Goal: Task Accomplishment & Management: Use online tool/utility

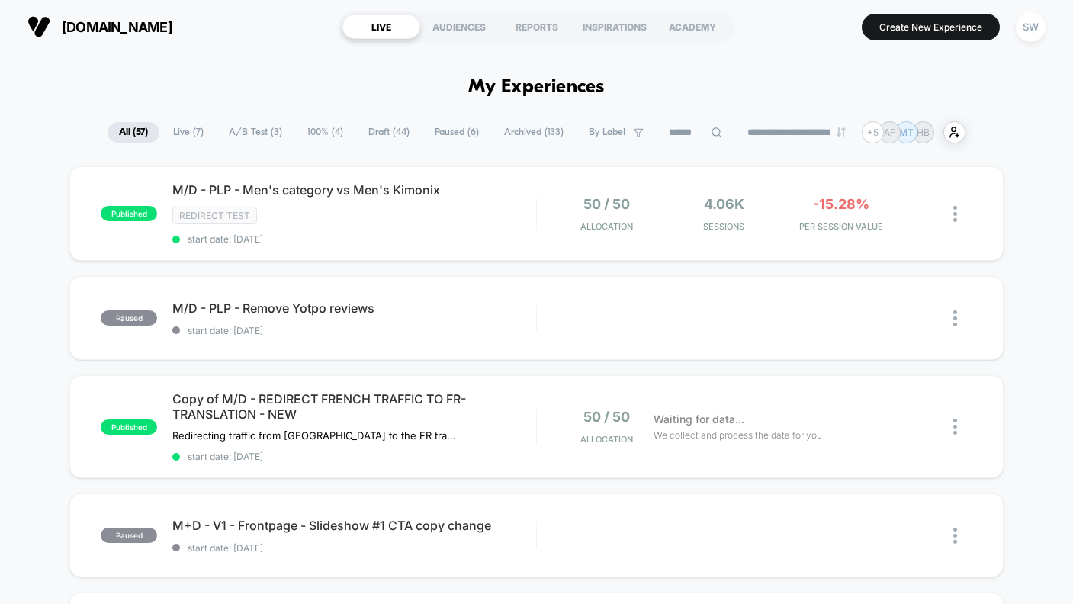
click at [255, 124] on span "A/B Test ( 3 )" at bounding box center [255, 132] width 76 height 21
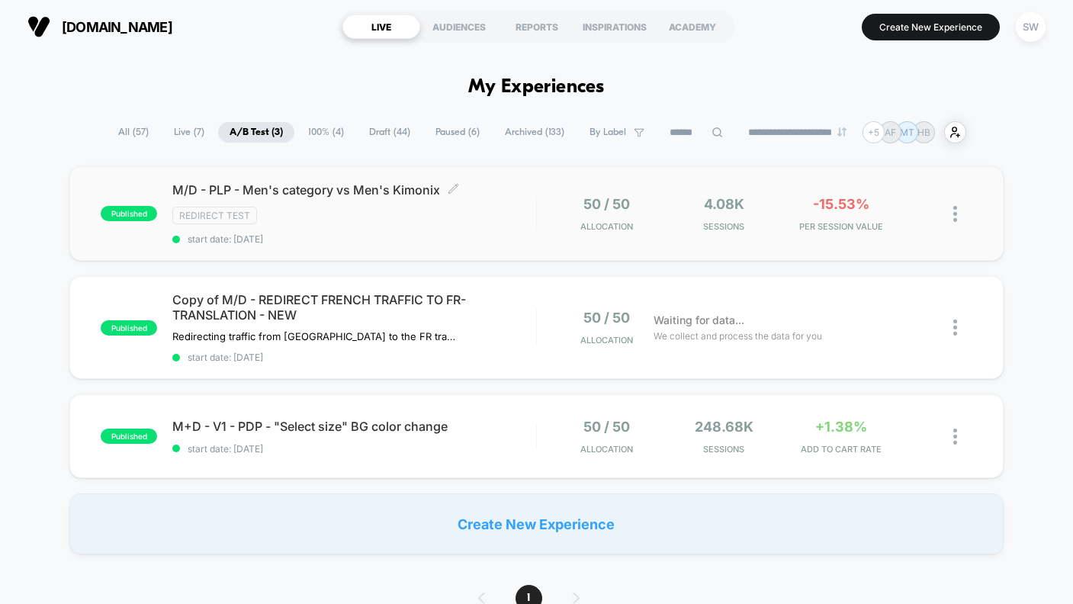
click at [493, 226] on div "M/D - PLP - Men's category vs Men's Kimonix Click to edit experience details Cl…" at bounding box center [353, 213] width 363 height 63
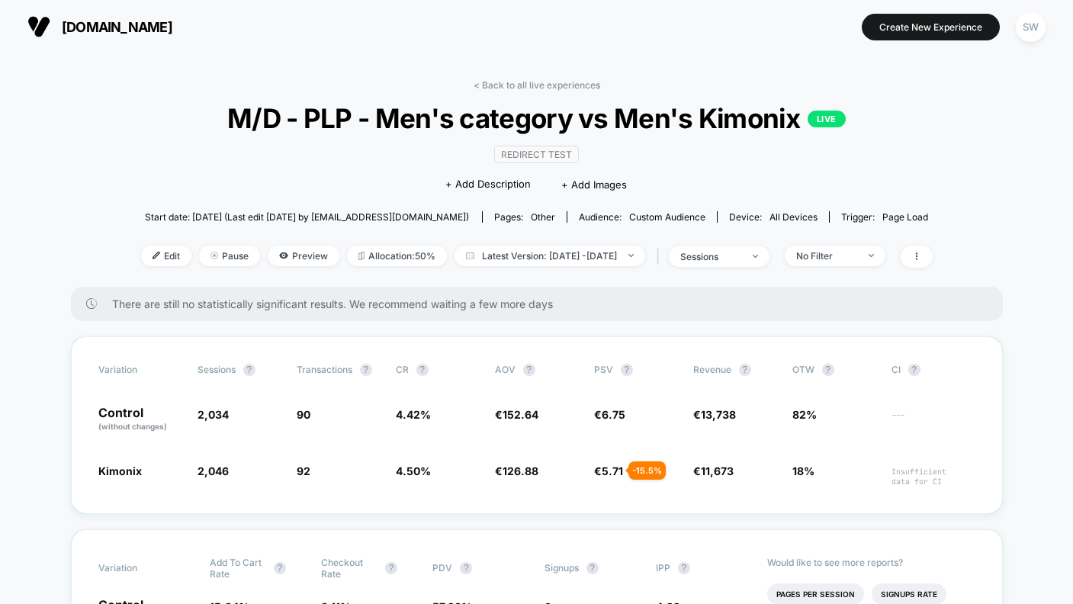
click at [567, 82] on link "< Back to all live experiences" at bounding box center [537, 84] width 127 height 11
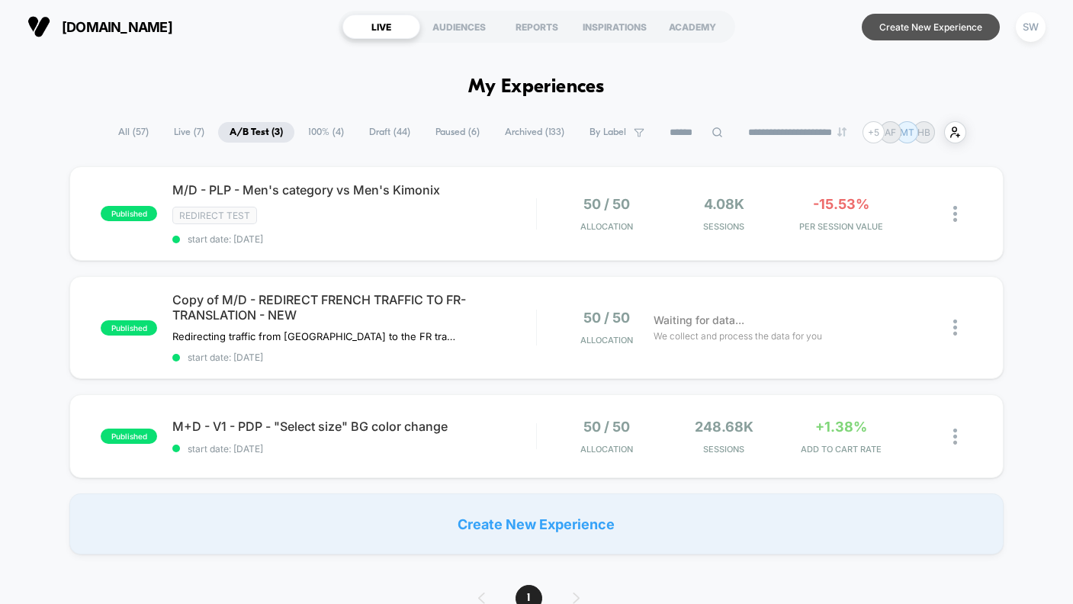
click at [924, 34] on button "Create New Experience" at bounding box center [931, 27] width 138 height 27
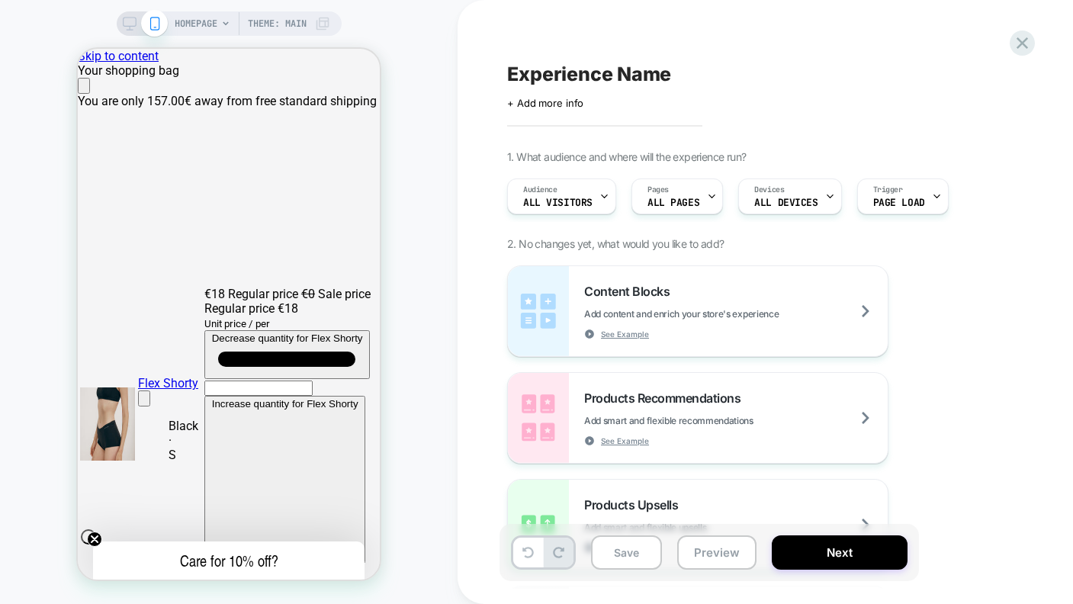
click at [582, 71] on span "Experience Name" at bounding box center [589, 74] width 164 height 23
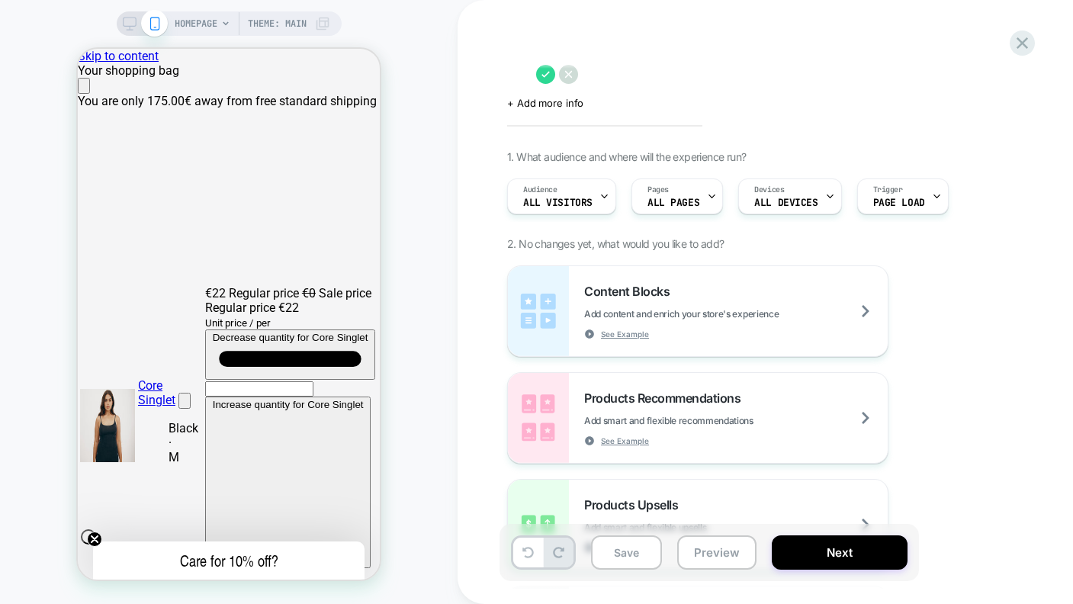
click at [521, 74] on textarea at bounding box center [517, 74] width 21 height 23
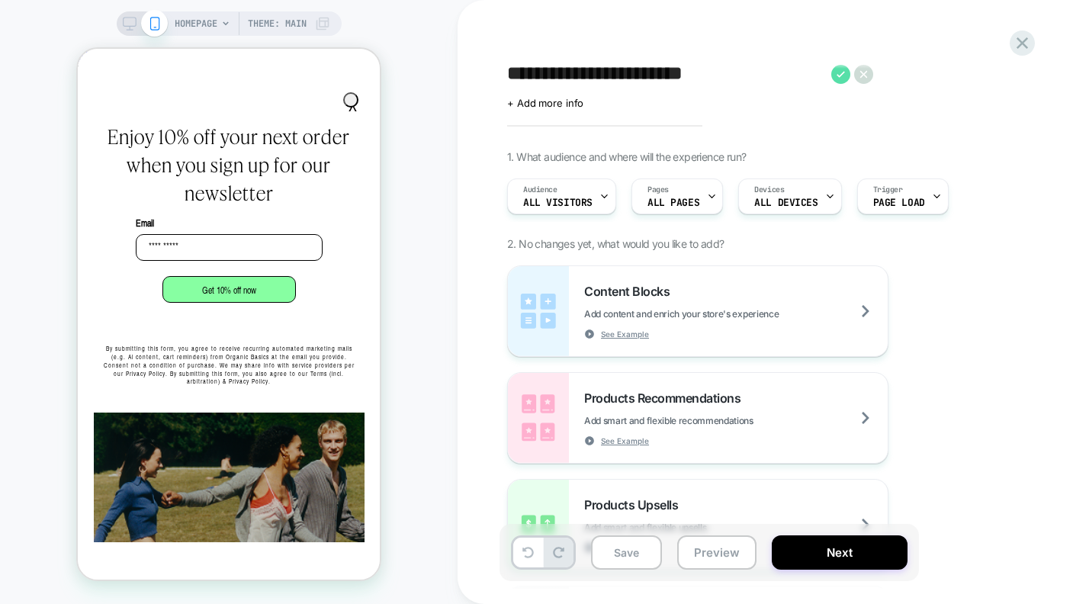
type textarea "**********"
click at [838, 72] on icon at bounding box center [840, 74] width 19 height 19
click at [707, 198] on icon at bounding box center [712, 196] width 10 height 10
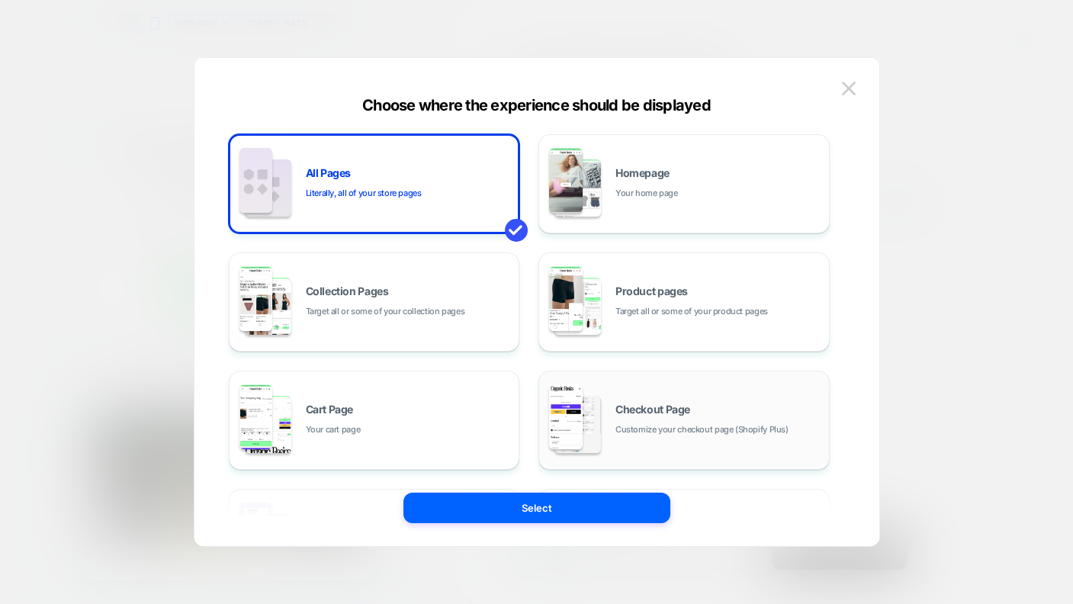
scroll to position [0, 906]
click at [641, 410] on span "Checkout Page" at bounding box center [652, 409] width 75 height 11
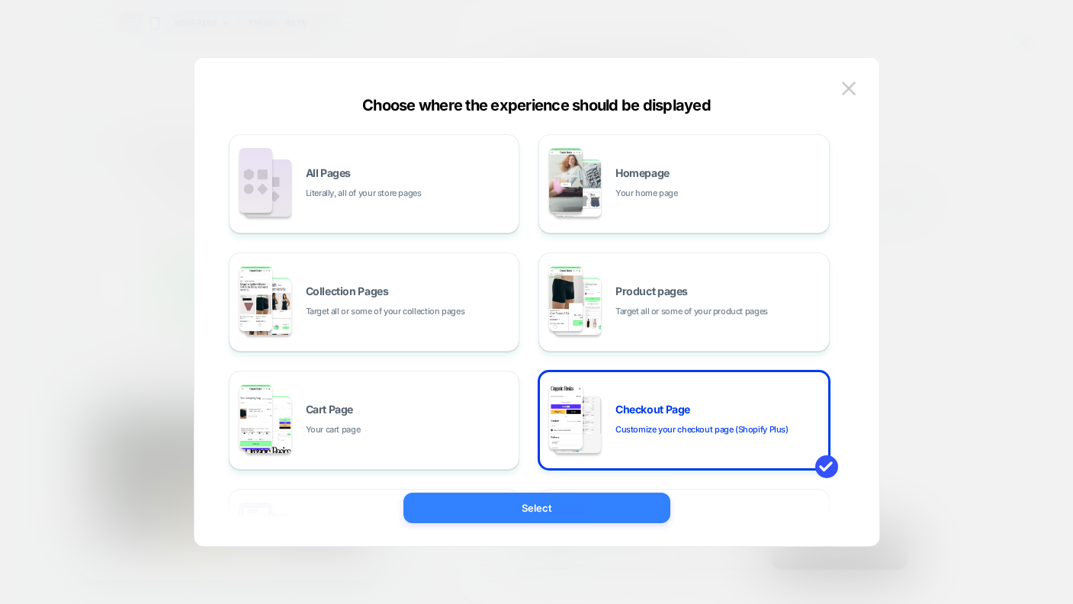
click at [596, 499] on button "Select" at bounding box center [536, 508] width 267 height 31
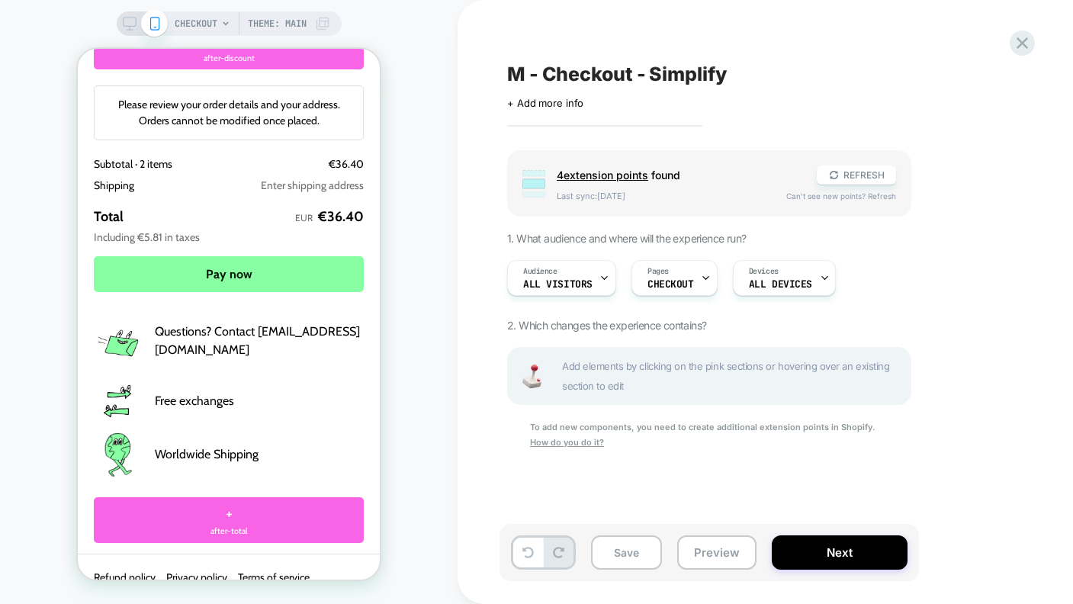
scroll to position [2475, 0]
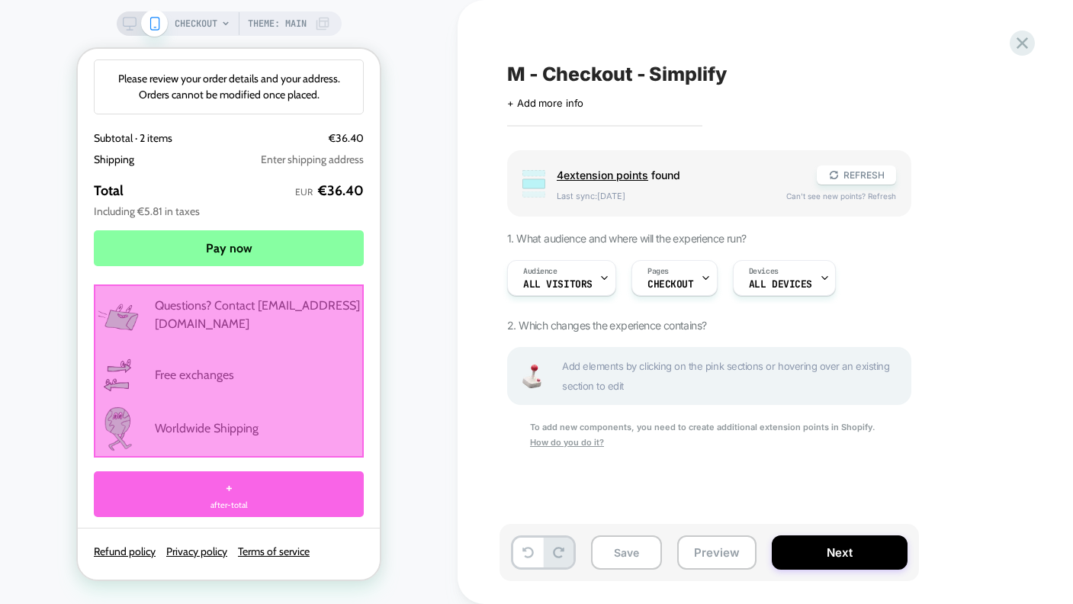
click at [245, 358] on div at bounding box center [229, 370] width 270 height 173
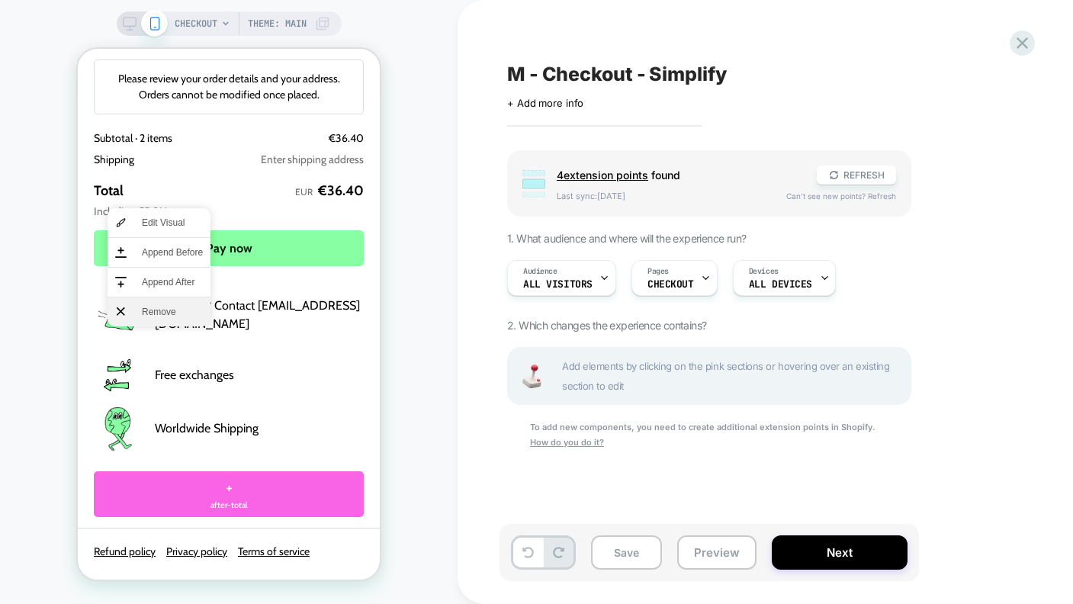
click at [163, 309] on span "Remove" at bounding box center [172, 312] width 61 height 14
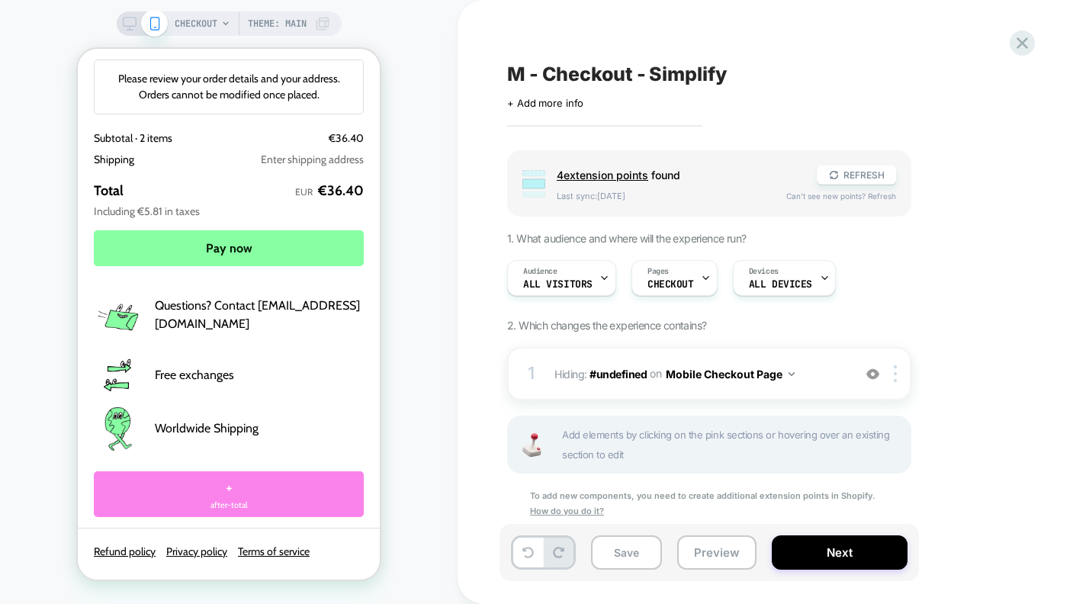
click at [300, 503] on div "+ after-total" at bounding box center [229, 494] width 270 height 46
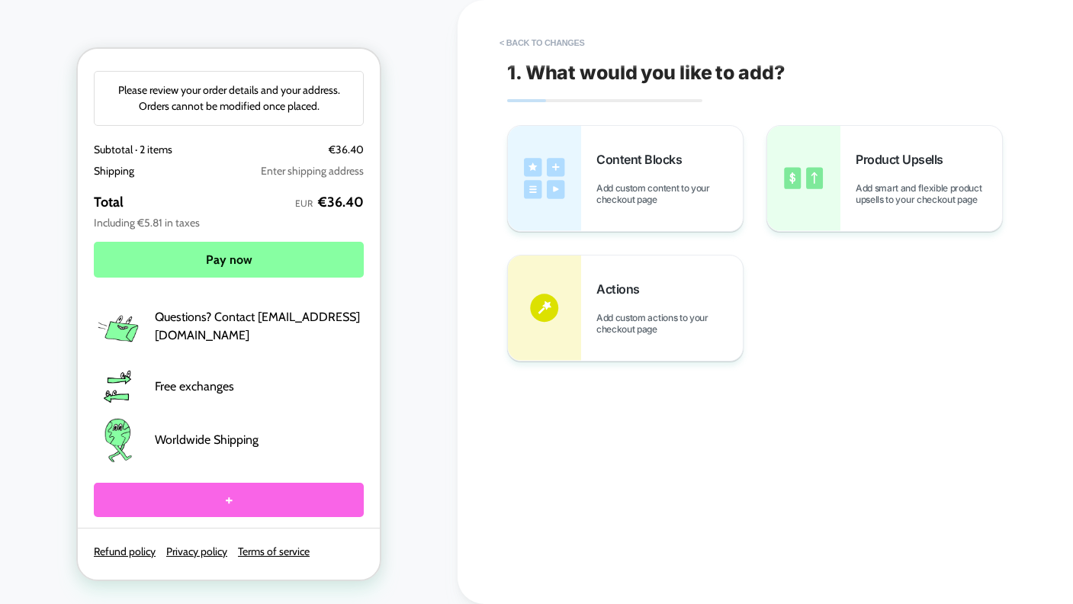
scroll to position [2372, 0]
click at [419, 386] on div "CHECKOUT Theme: MAIN" at bounding box center [229, 301] width 458 height 573
click at [536, 37] on button "< Back to changes" at bounding box center [542, 43] width 101 height 24
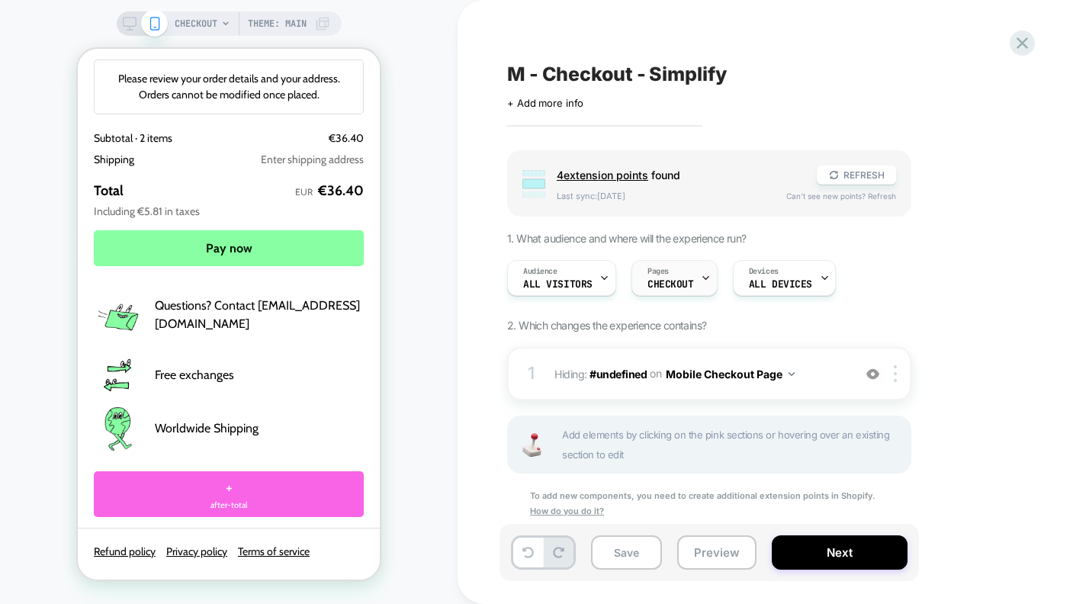
scroll to position [2475, 0]
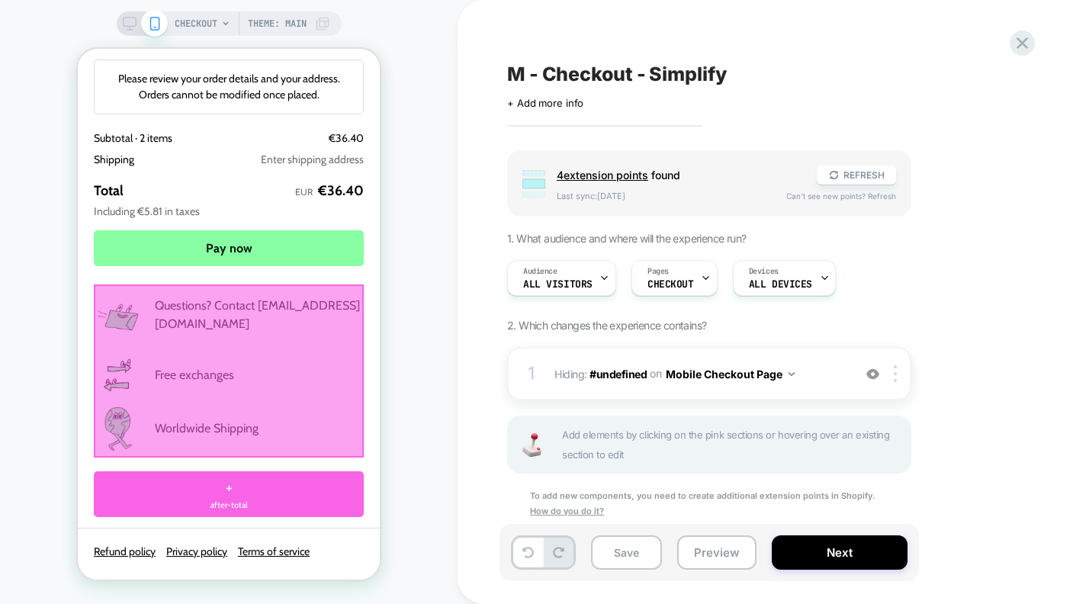
drag, startPoint x: 853, startPoint y: 177, endPoint x: 819, endPoint y: 179, distance: 33.6
click at [852, 177] on button "REFRESH" at bounding box center [856, 174] width 79 height 19
click at [799, 279] on span "ALL DEVICES" at bounding box center [780, 284] width 63 height 11
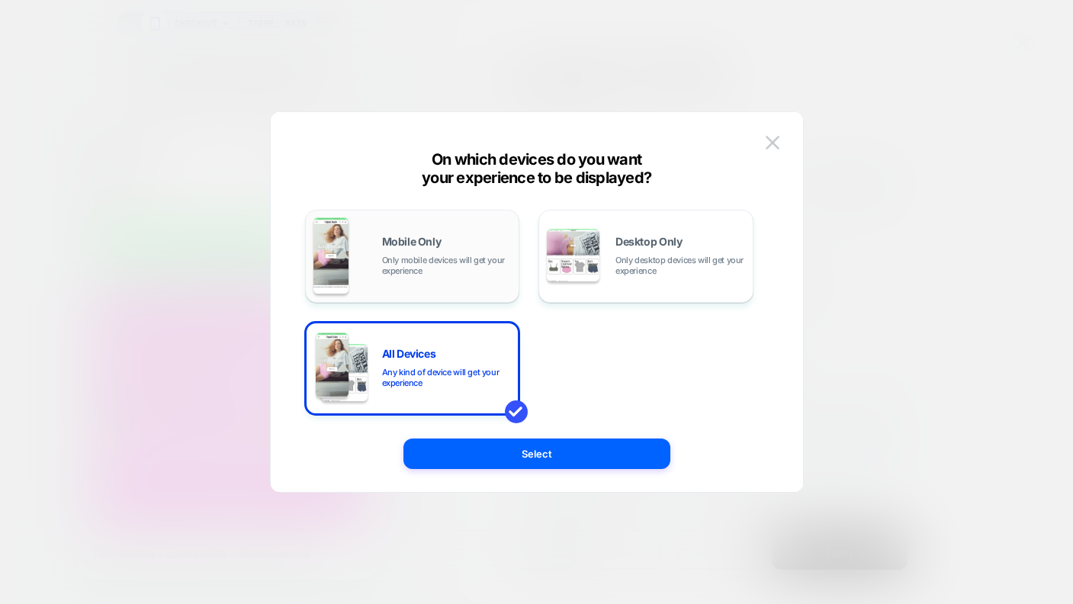
click at [471, 259] on span "Only mobile devices will get your experience" at bounding box center [447, 265] width 130 height 21
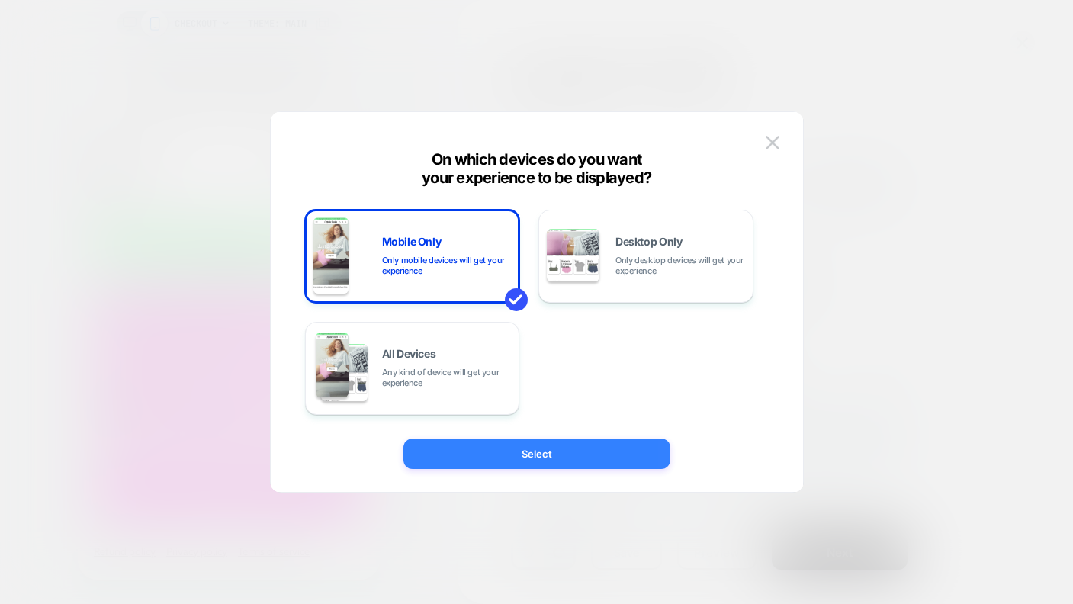
click at [606, 460] on button "Select" at bounding box center [536, 454] width 267 height 31
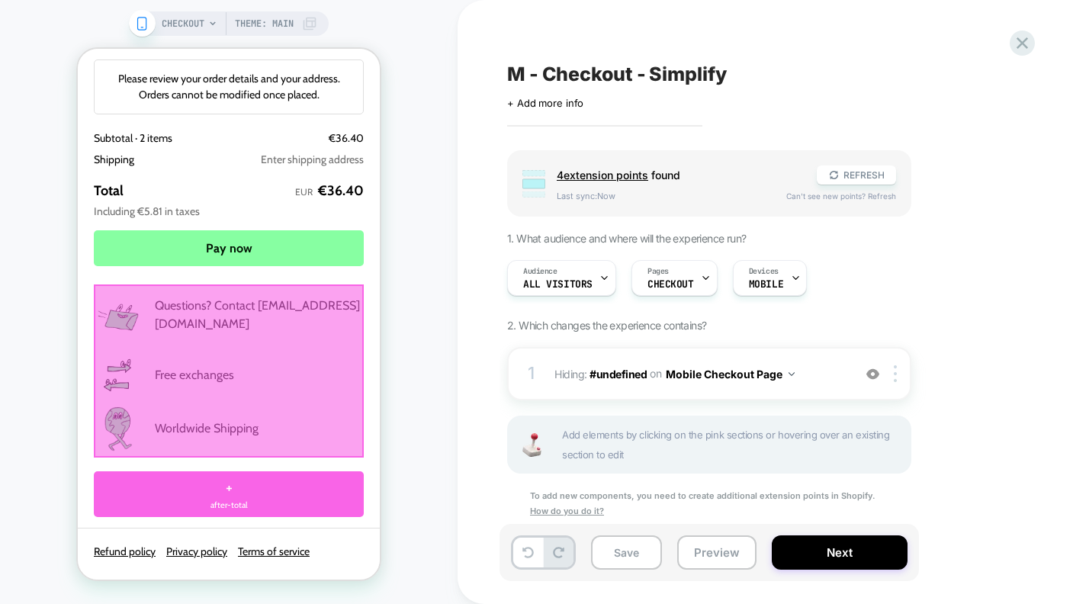
click at [207, 348] on div at bounding box center [229, 370] width 270 height 173
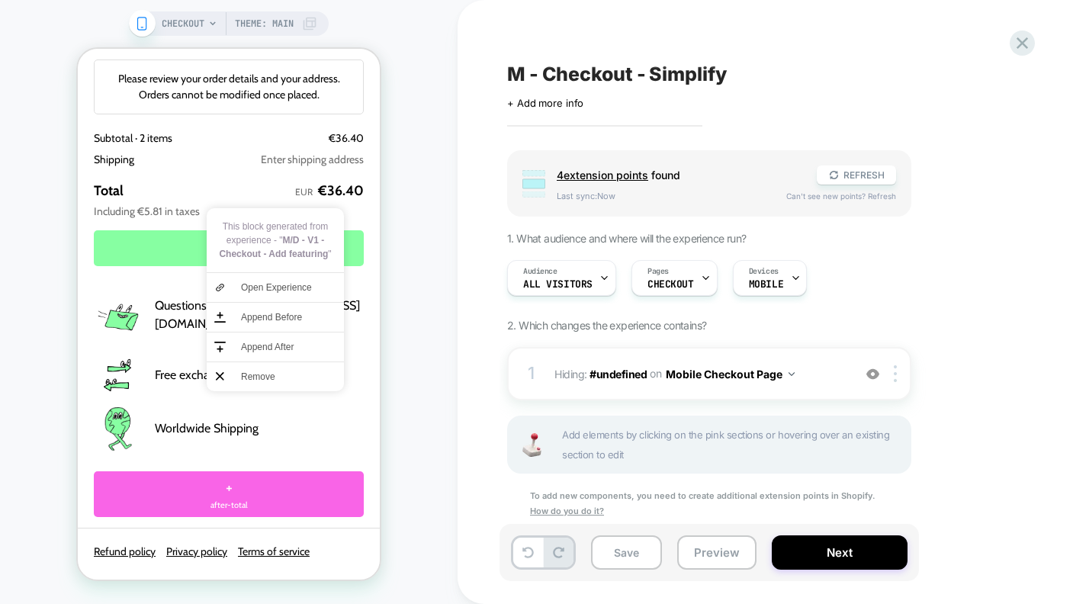
click at [421, 329] on div "CHECKOUT Theme: MAIN" at bounding box center [229, 301] width 458 height 573
click at [406, 343] on div "CHECKOUT Theme: MAIN" at bounding box center [229, 301] width 458 height 573
click at [419, 446] on div "CHECKOUT Theme: MAIN" at bounding box center [229, 301] width 458 height 573
click at [620, 553] on button "Save" at bounding box center [626, 552] width 71 height 34
drag, startPoint x: 251, startPoint y: 391, endPoint x: 259, endPoint y: 395, distance: 8.5
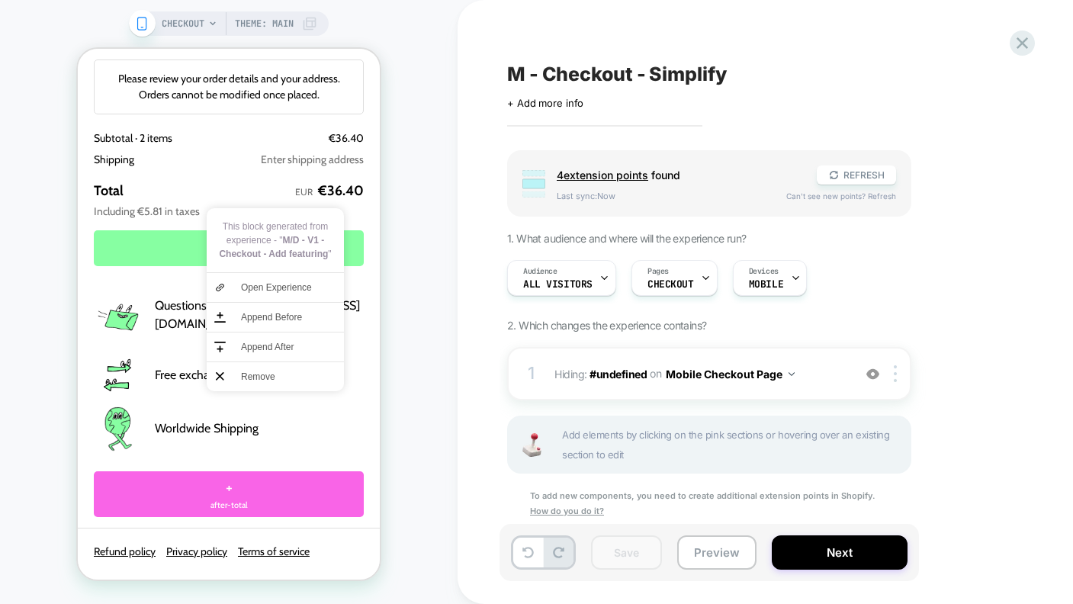
click at [250, 384] on span "Remove" at bounding box center [288, 377] width 95 height 14
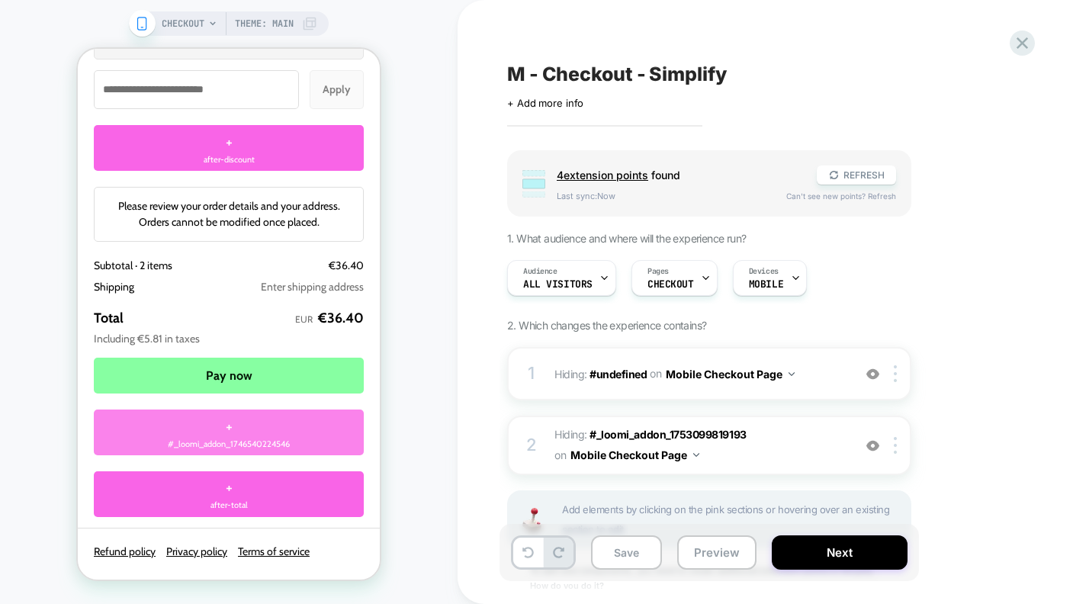
scroll to position [2348, 0]
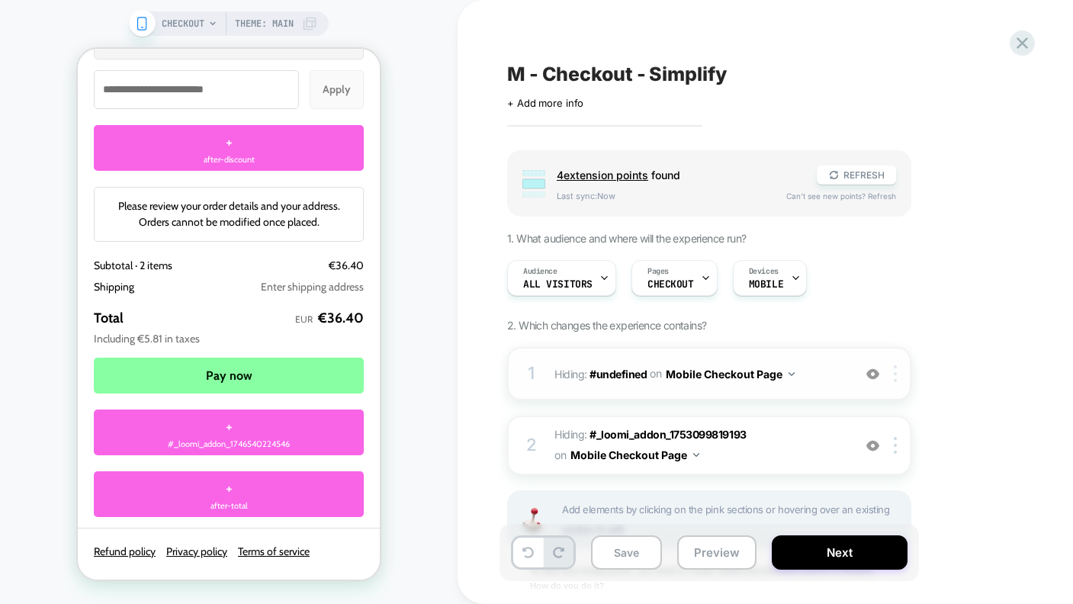
click at [891, 374] on div at bounding box center [897, 373] width 25 height 17
click at [901, 376] on div at bounding box center [897, 373] width 25 height 17
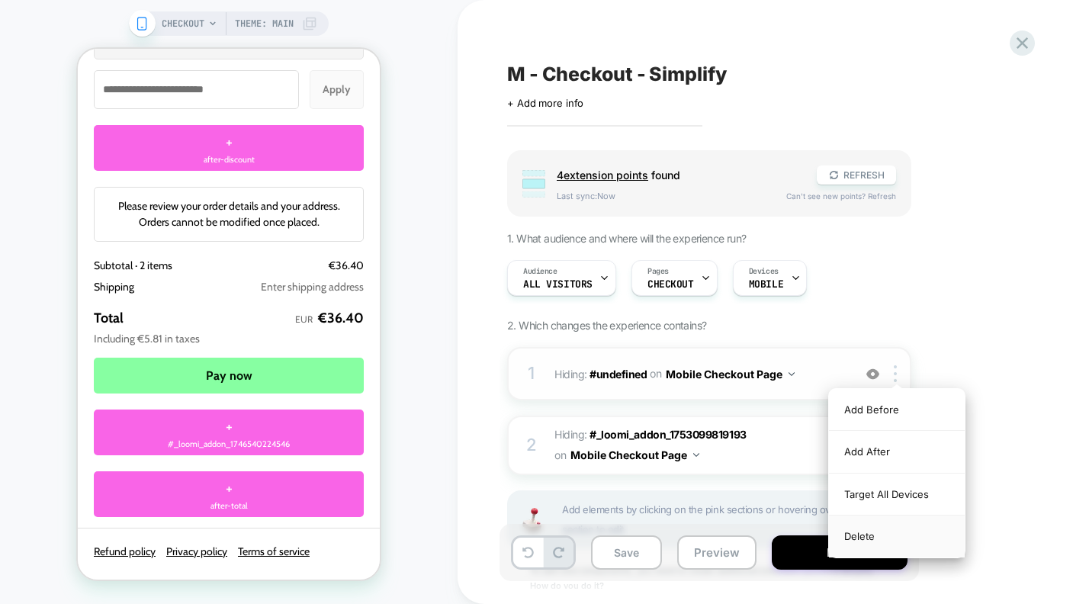
click at [854, 539] on div "Delete" at bounding box center [897, 536] width 136 height 41
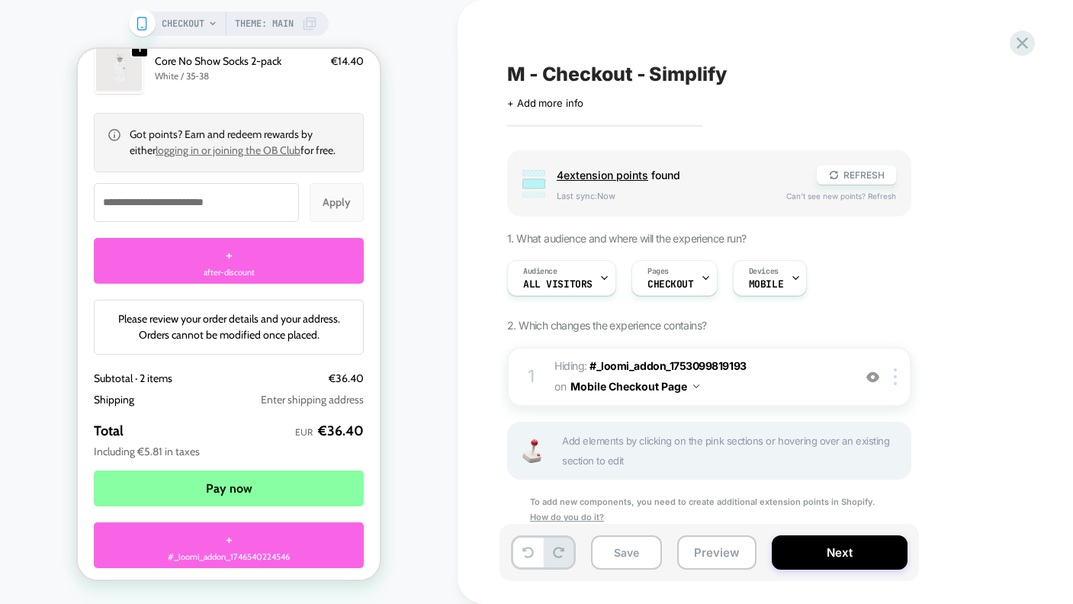
scroll to position [2158, 0]
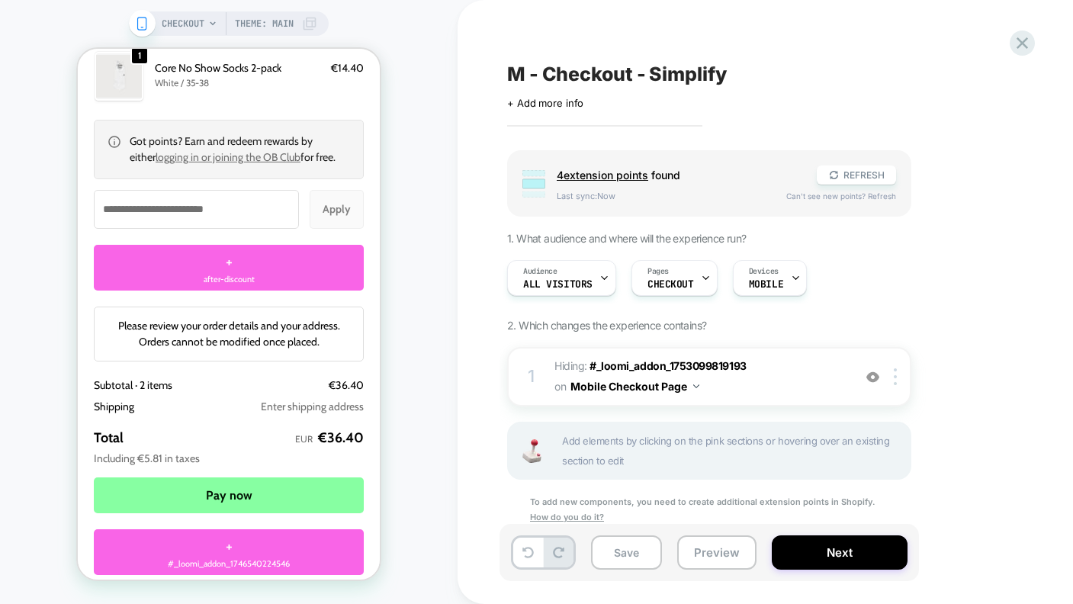
click at [259, 349] on span "Please review your order details and your address. Orders cannot be modified on…" at bounding box center [229, 334] width 222 height 30
click at [418, 380] on div "CHECKOUT Theme: MAIN" at bounding box center [229, 301] width 458 height 573
click at [283, 349] on span "Please review your order details and your address. Orders cannot be modified on…" at bounding box center [229, 334] width 222 height 30
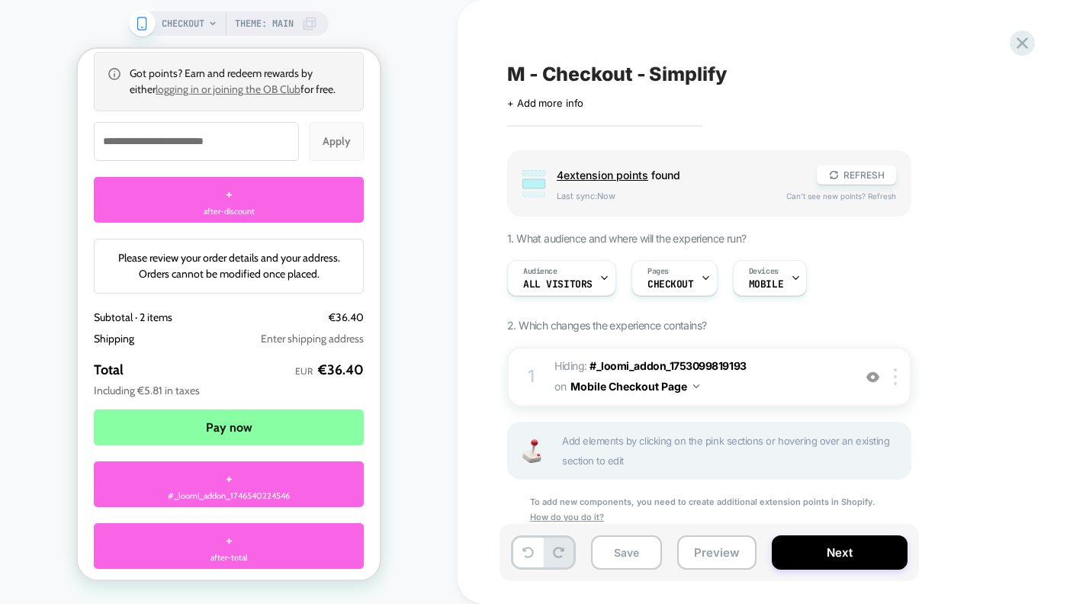
scroll to position [2348, 0]
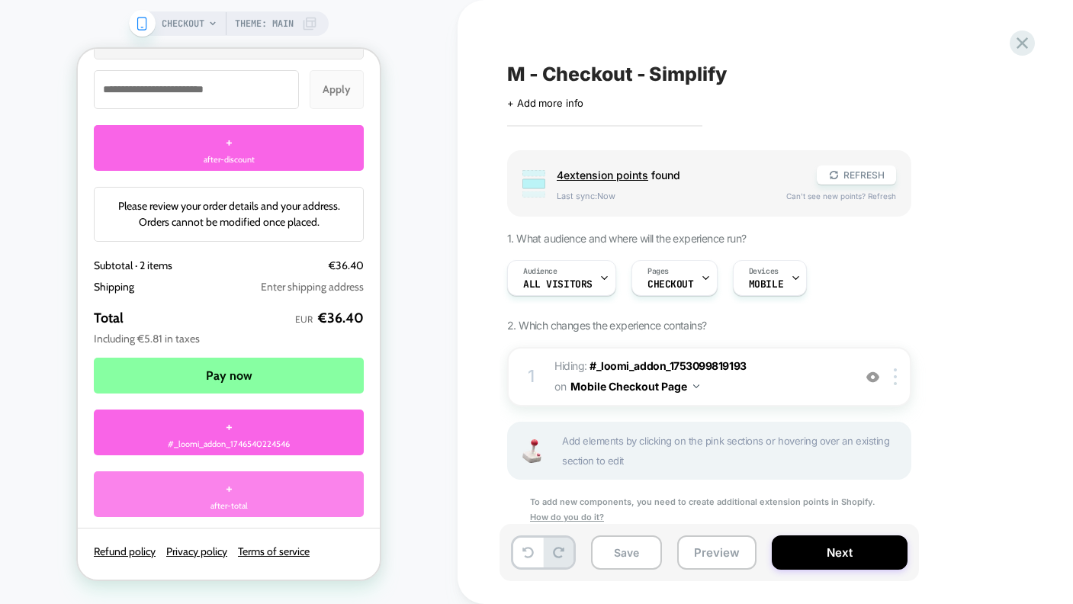
click at [291, 496] on div "+ after-total" at bounding box center [229, 494] width 270 height 46
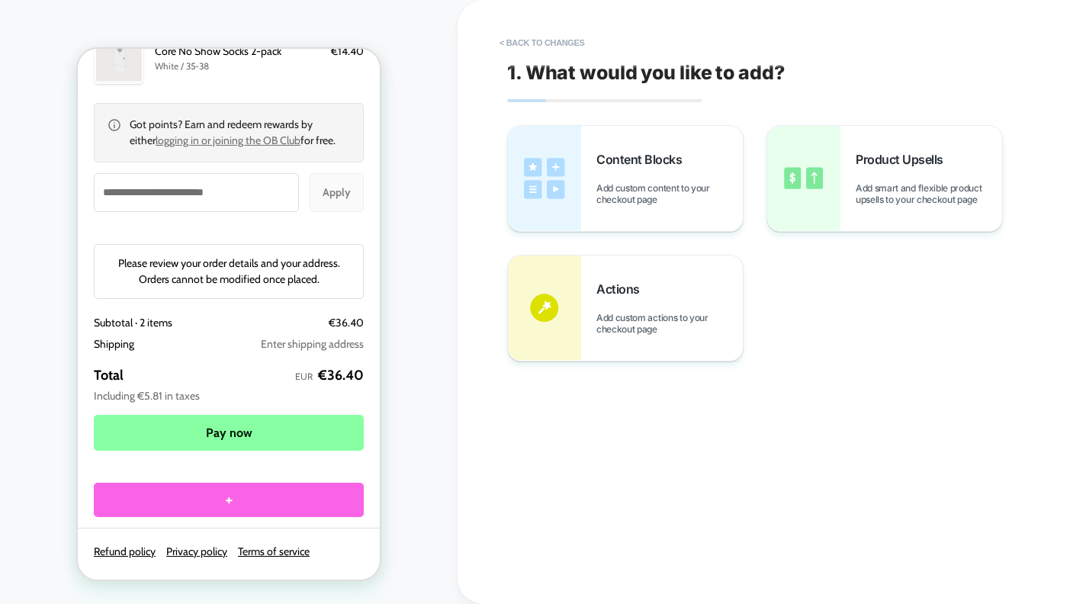
scroll to position [2199, 0]
click at [551, 43] on button "< Back to changes" at bounding box center [542, 43] width 101 height 24
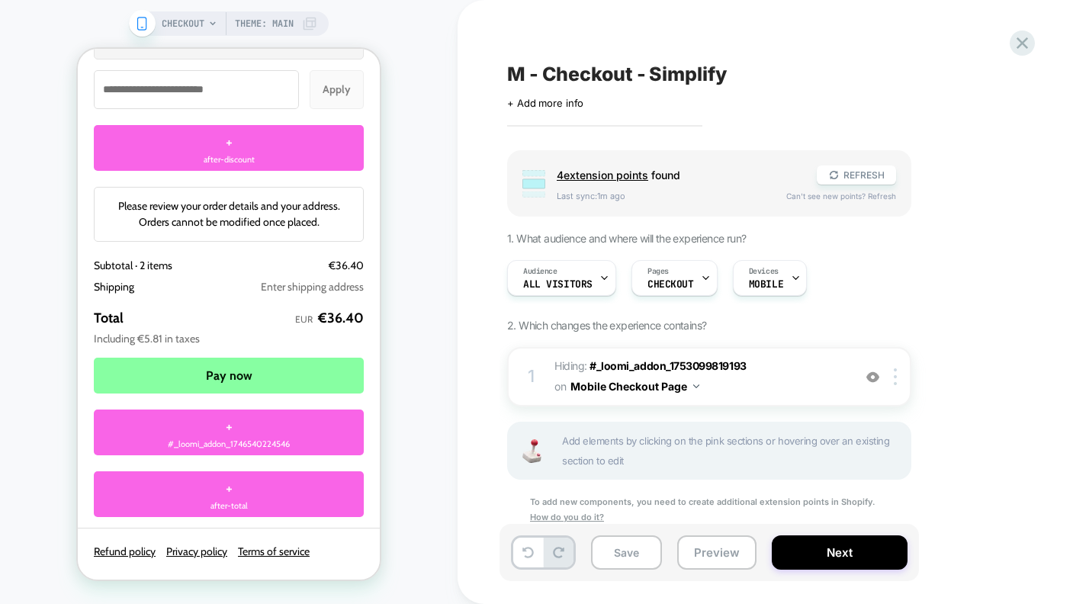
scroll to position [2348, 0]
click at [628, 556] on button "Save" at bounding box center [626, 552] width 71 height 34
click at [1026, 43] on icon at bounding box center [1022, 43] width 21 height 21
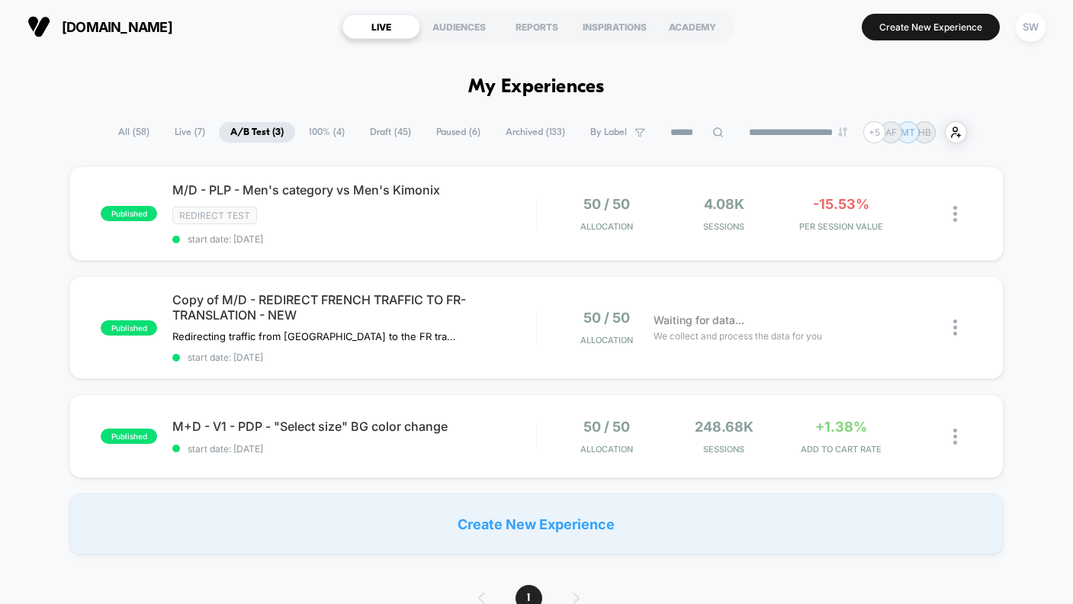
click at [306, 133] on span "100% ( 4 )" at bounding box center [326, 132] width 59 height 21
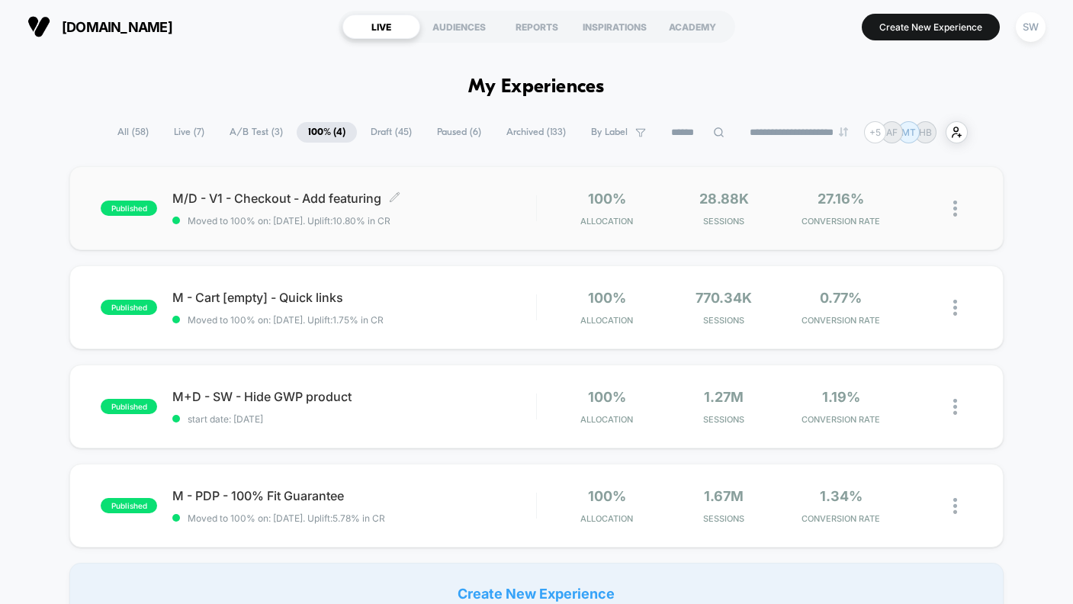
click at [493, 217] on span "Moved to 100% on: 06/08/2025 . Uplift: 10.80% in CR" at bounding box center [353, 220] width 363 height 11
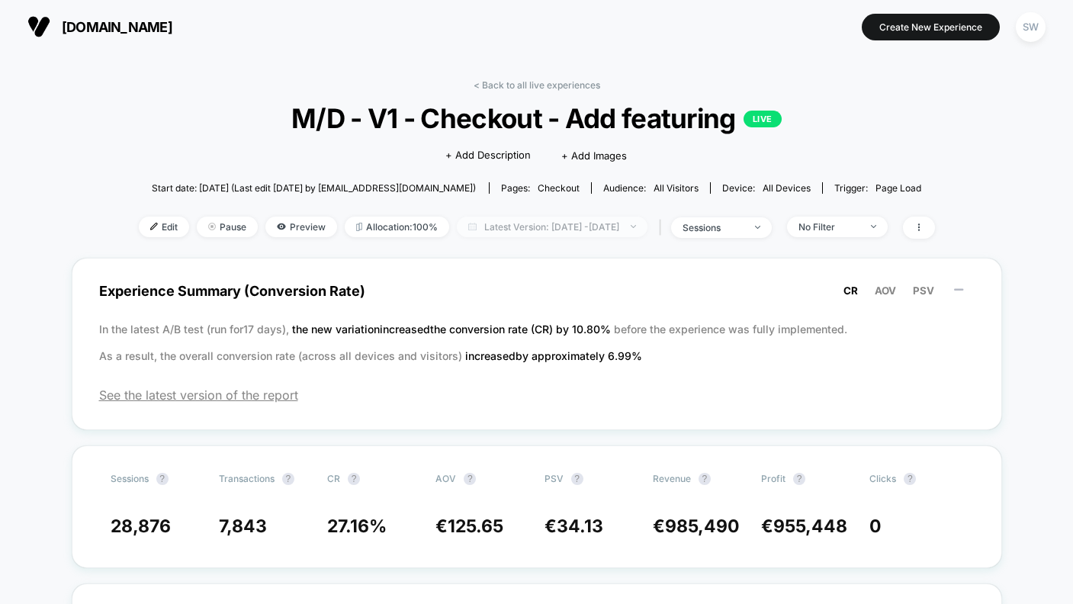
click at [562, 224] on span "Latest Version: Aug 6, 2025 - Oct 7, 2025" at bounding box center [552, 227] width 191 height 21
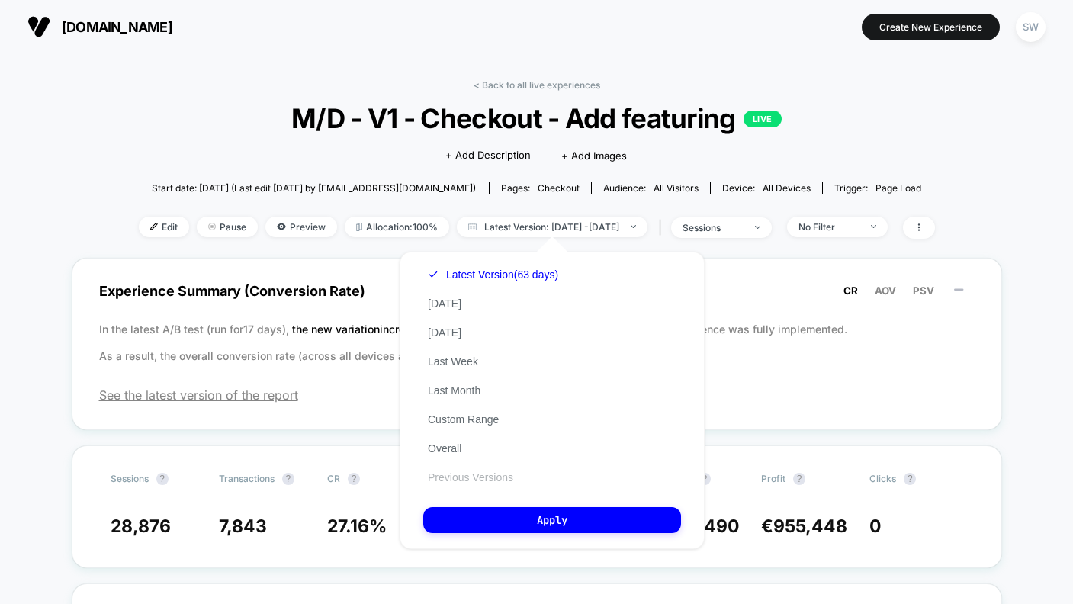
click at [477, 475] on button "Previous Versions" at bounding box center [470, 478] width 95 height 14
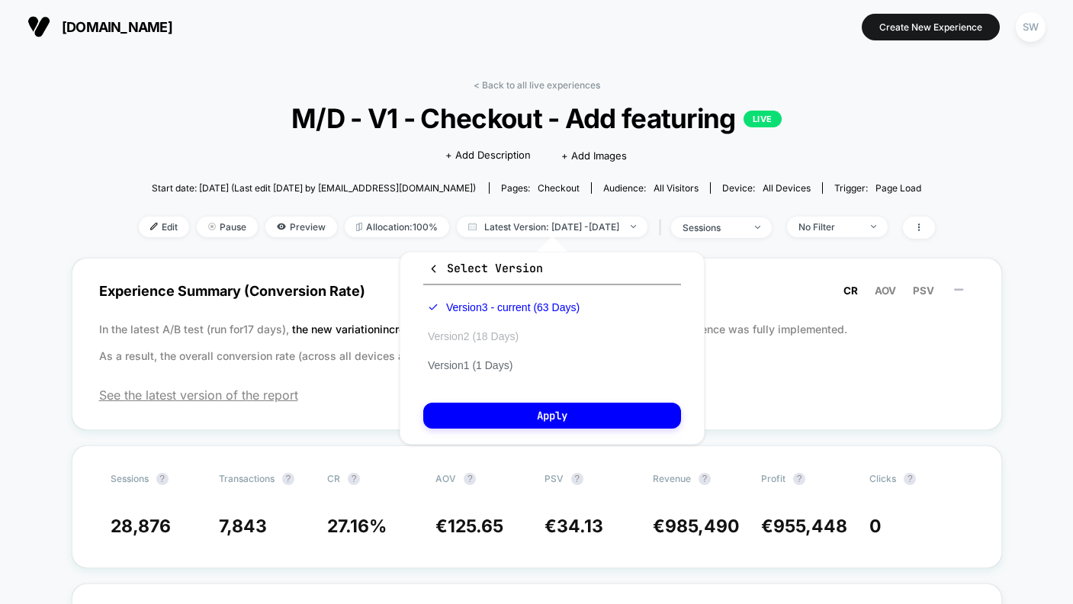
click at [490, 335] on button "Version 2 (18 Days)" at bounding box center [473, 336] width 100 height 14
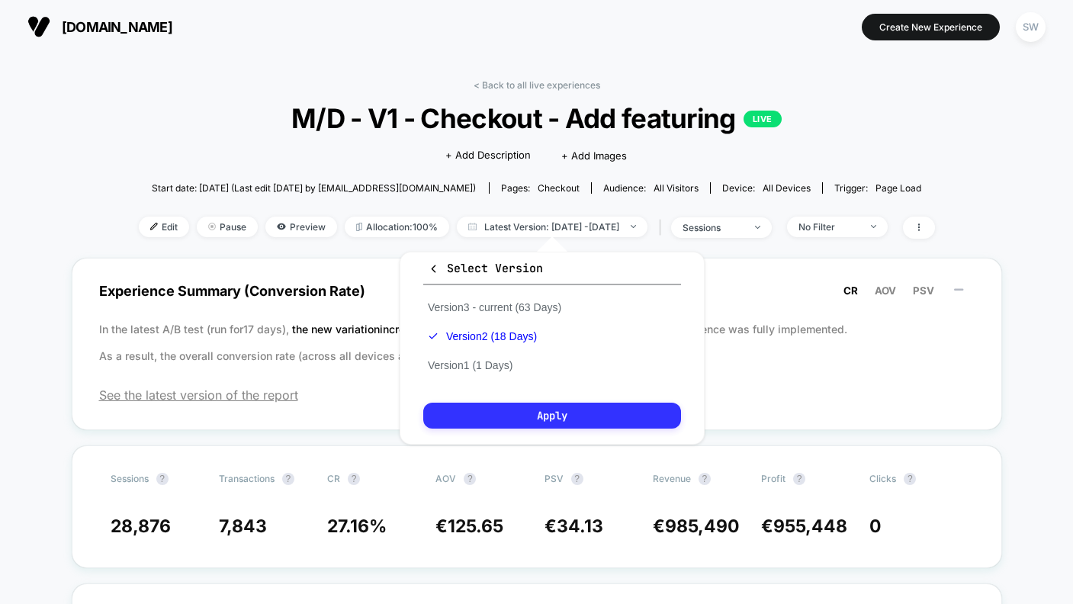
click at [531, 419] on button "Apply" at bounding box center [552, 416] width 258 height 26
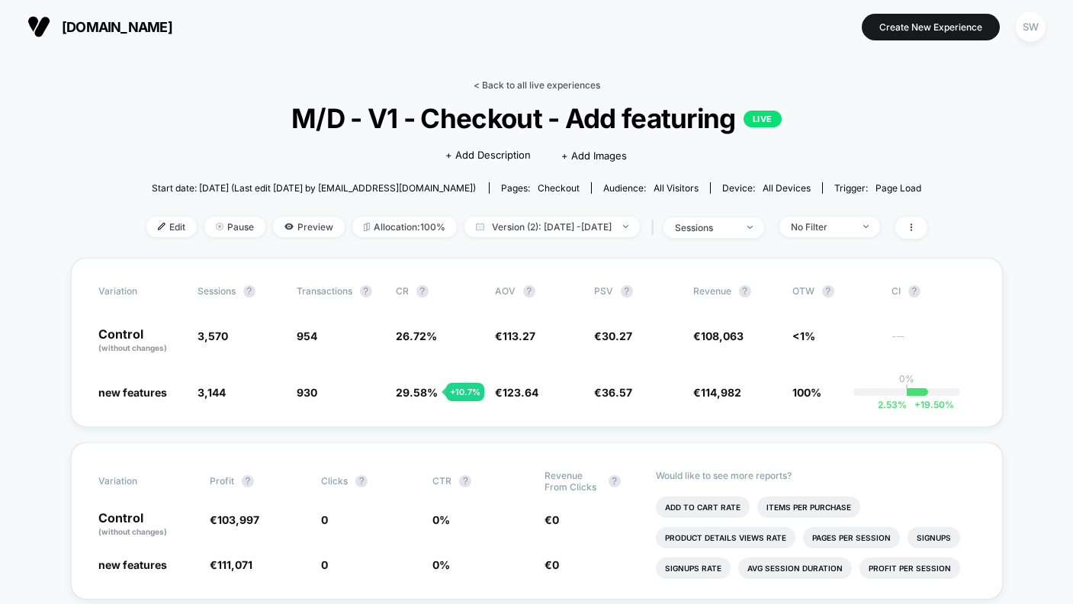
click at [546, 82] on link "< Back to all live experiences" at bounding box center [537, 84] width 127 height 11
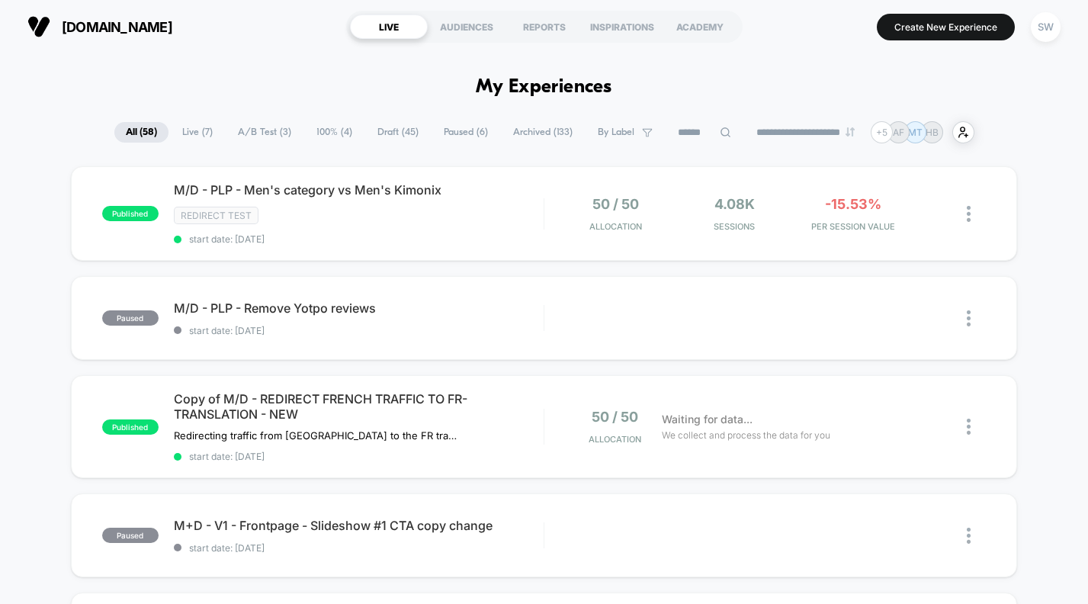
click at [317, 127] on span "100% ( 4 )" at bounding box center [334, 132] width 59 height 21
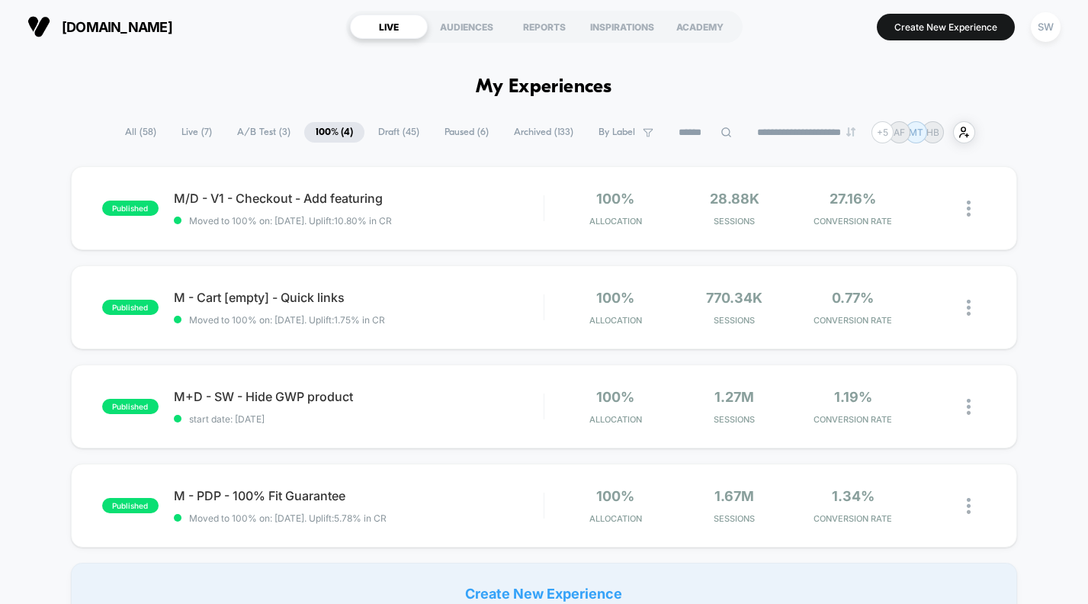
click at [390, 134] on span "Draft ( 45 )" at bounding box center [399, 132] width 64 height 21
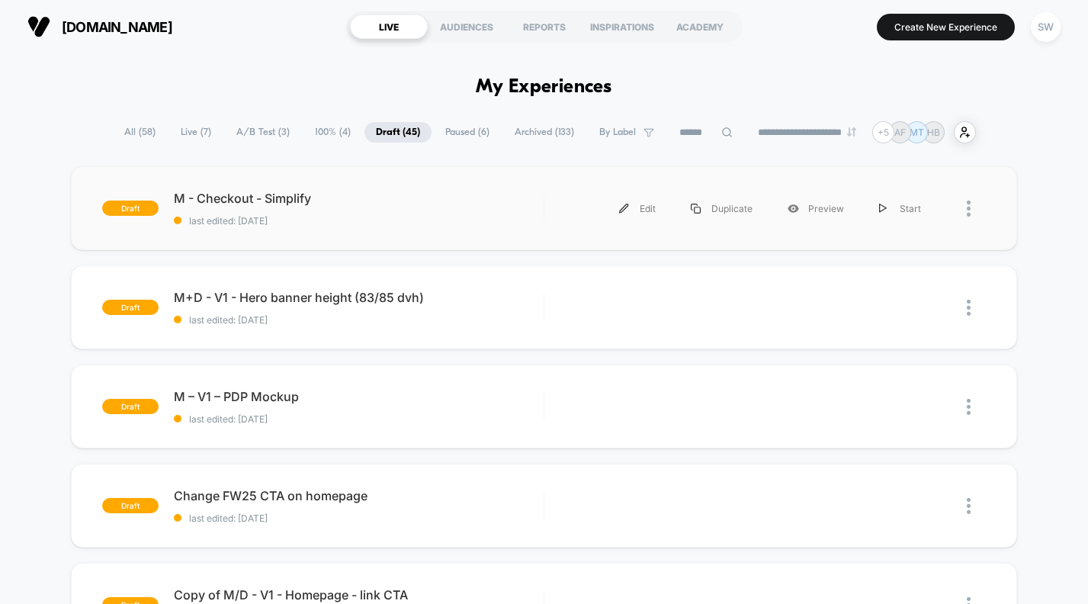
click at [472, 226] on div "draft M - Checkout - Simplify last edited: [DATE] Edit Duplicate Preview Start" at bounding box center [544, 208] width 946 height 84
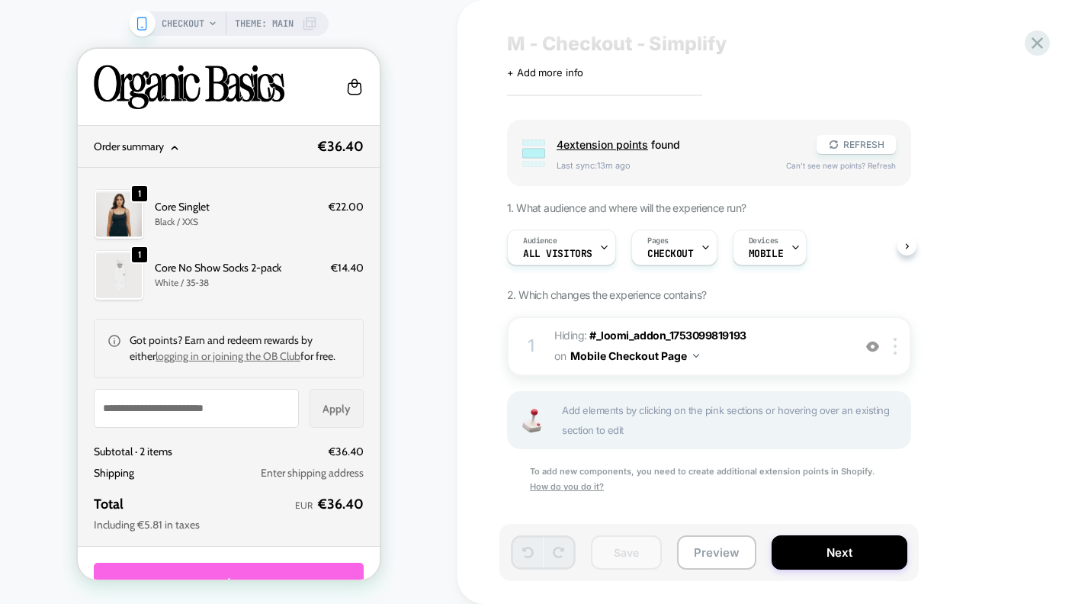
scroll to position [34, 0]
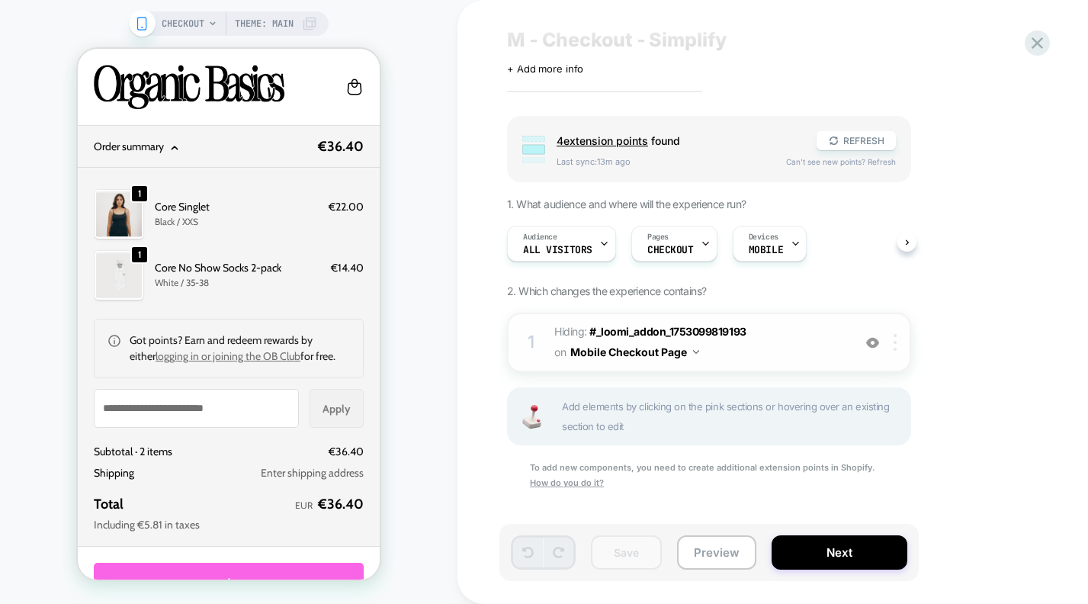
click at [893, 342] on div at bounding box center [897, 342] width 25 height 17
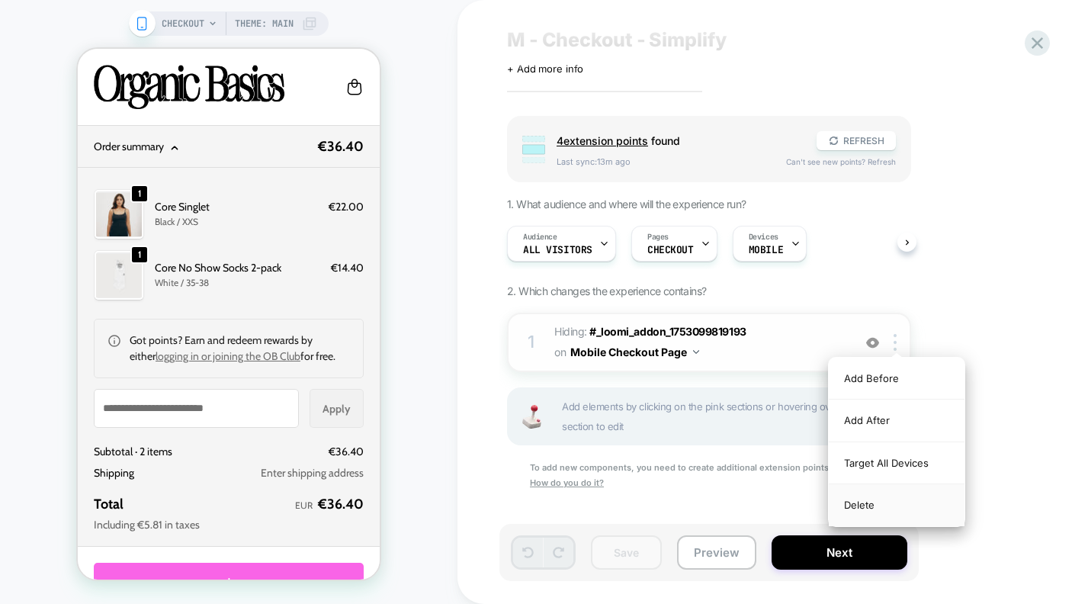
click at [851, 506] on div "Delete" at bounding box center [897, 504] width 136 height 41
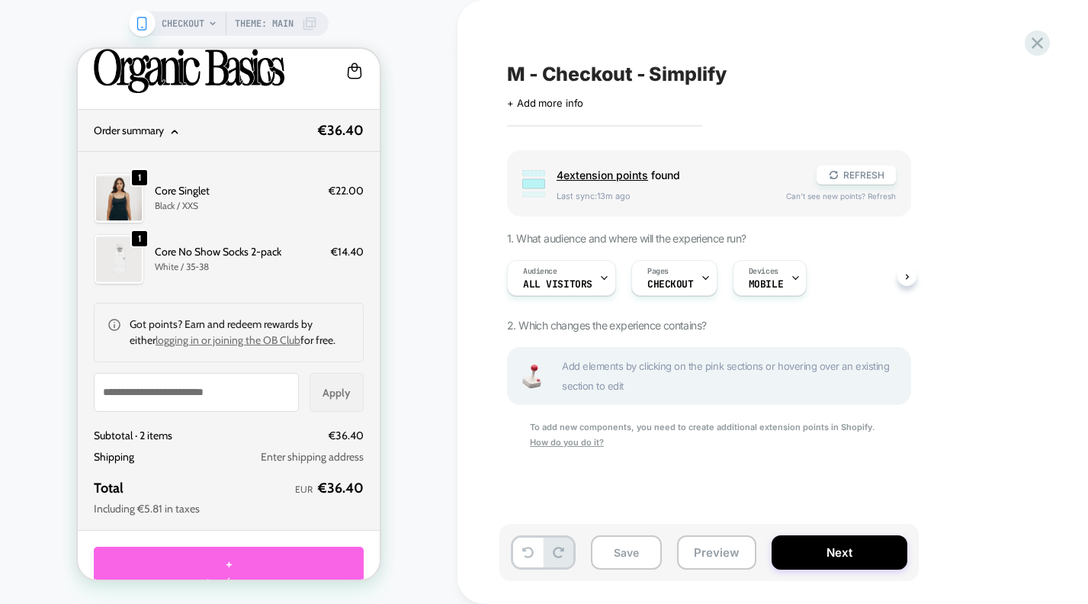
scroll to position [0, 0]
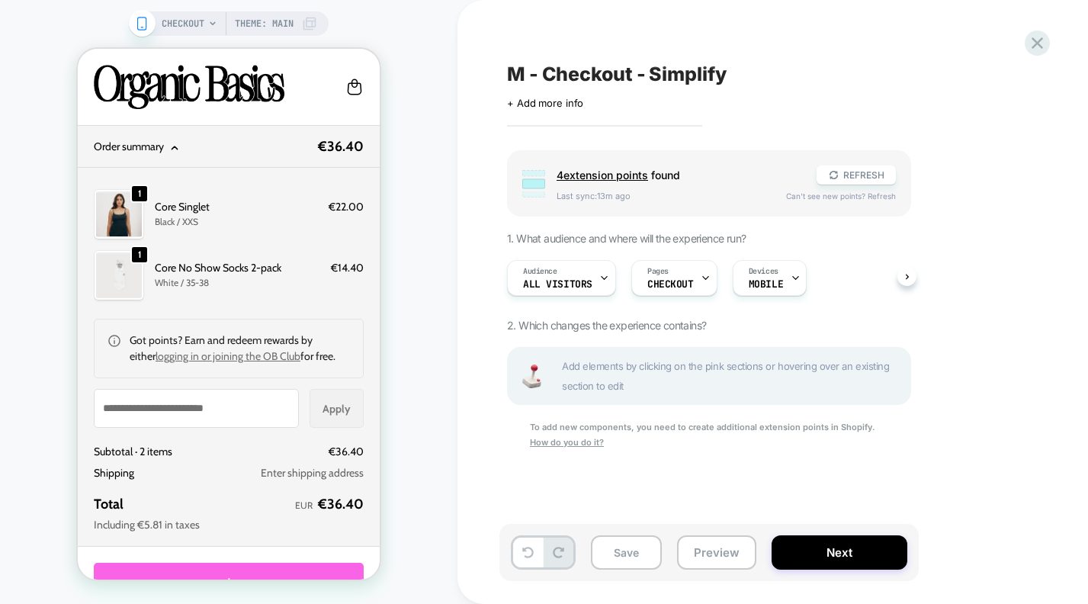
click at [643, 373] on span "Add elements by clicking on the pink sections or hovering over an existing sect…" at bounding box center [732, 376] width 340 height 40
click at [664, 356] on span "Add elements by clicking on the pink sections or hovering over an existing sect…" at bounding box center [732, 376] width 340 height 40
click at [645, 381] on span "Add elements by clicking on the pink sections or hovering over an existing sect…" at bounding box center [732, 376] width 340 height 40
click at [682, 291] on div "Pages CHECKOUT" at bounding box center [670, 278] width 77 height 34
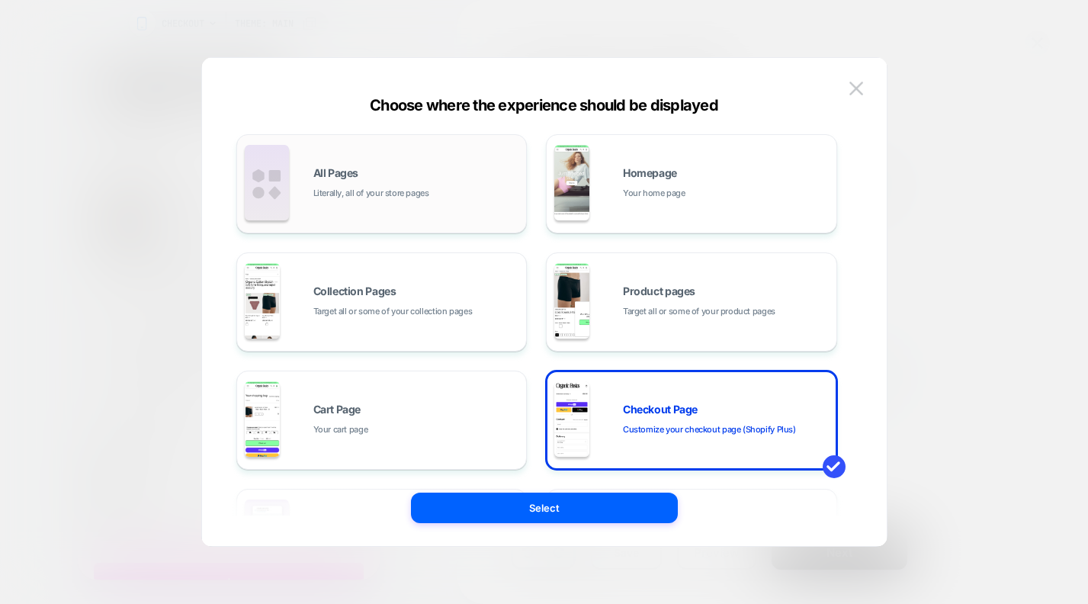
click at [378, 178] on div "All Pages Literally, all of your store pages" at bounding box center [416, 184] width 206 height 33
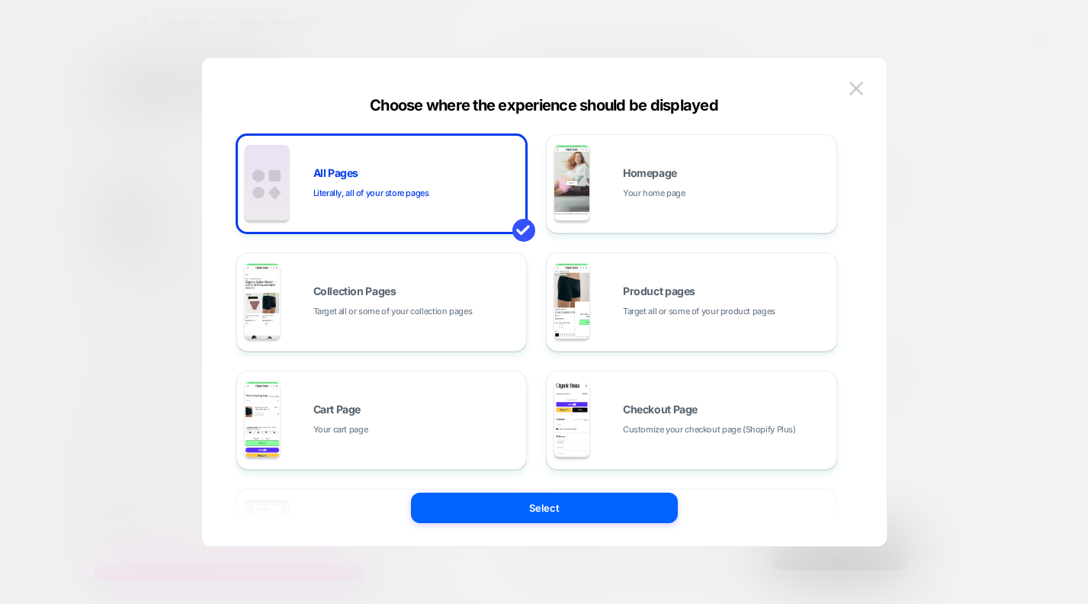
click at [547, 512] on button "Select" at bounding box center [544, 508] width 267 height 31
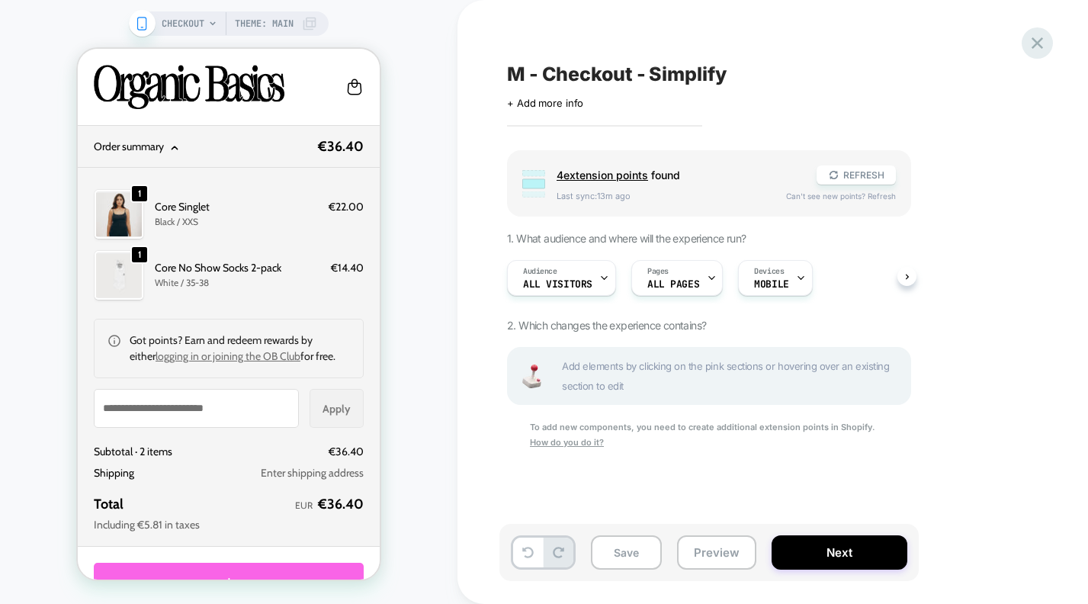
click at [1037, 47] on icon at bounding box center [1037, 43] width 21 height 21
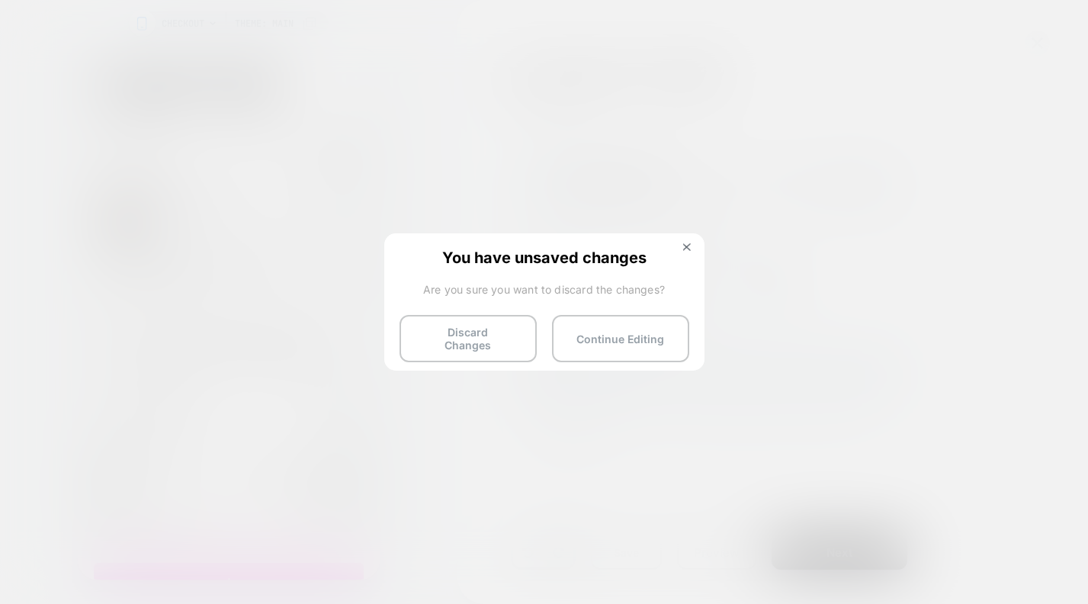
drag, startPoint x: 516, startPoint y: 333, endPoint x: 605, endPoint y: 341, distance: 89.6
click at [516, 333] on button "Discard Changes" at bounding box center [468, 338] width 137 height 47
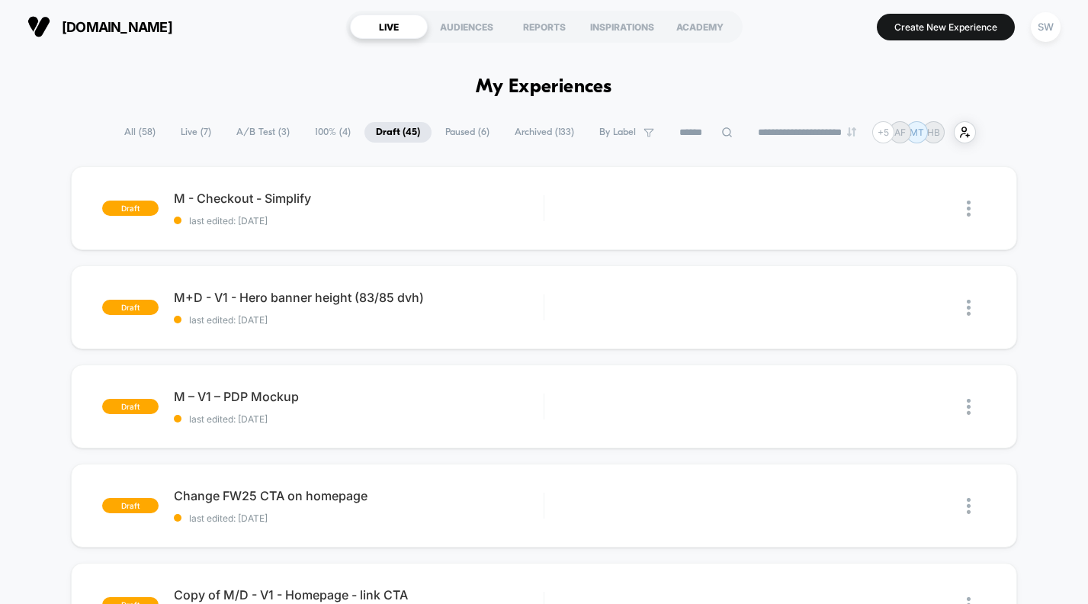
drag, startPoint x: 919, startPoint y: 28, endPoint x: 829, endPoint y: 26, distance: 90.0
click at [919, 28] on button "Create New Experience" at bounding box center [946, 27] width 138 height 27
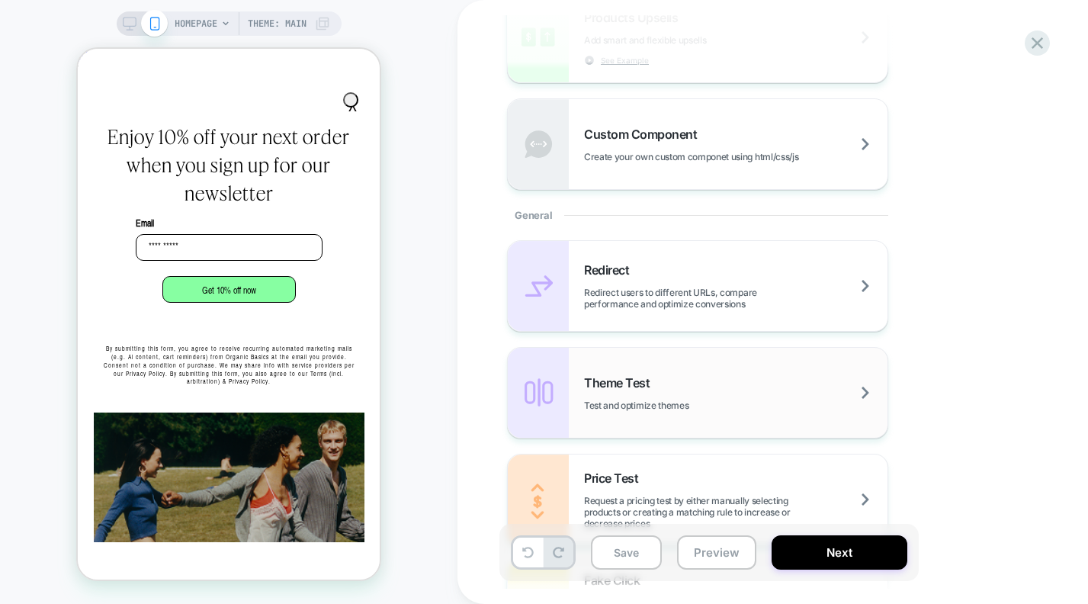
scroll to position [487, 0]
click at [789, 382] on div "Theme Test Test and optimize themes" at bounding box center [736, 394] width 304 height 36
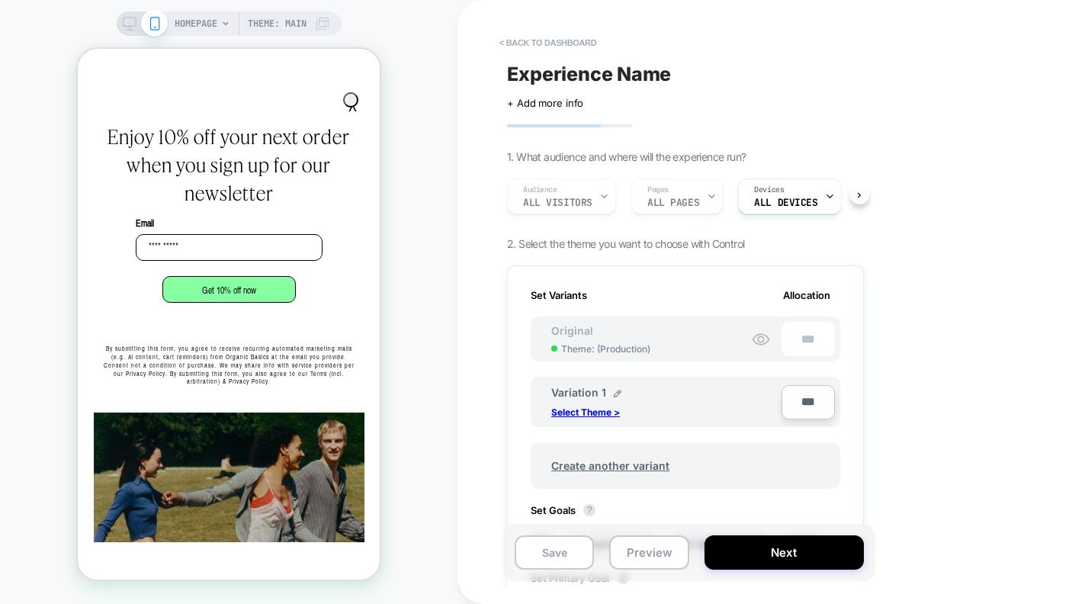
scroll to position [0, 302]
click at [645, 196] on div "Audience All Visitors Pages ALL PAGES Devices ALL DEVICES" at bounding box center [678, 196] width 357 height 51
click at [607, 412] on p "Select Theme >" at bounding box center [585, 411] width 69 height 11
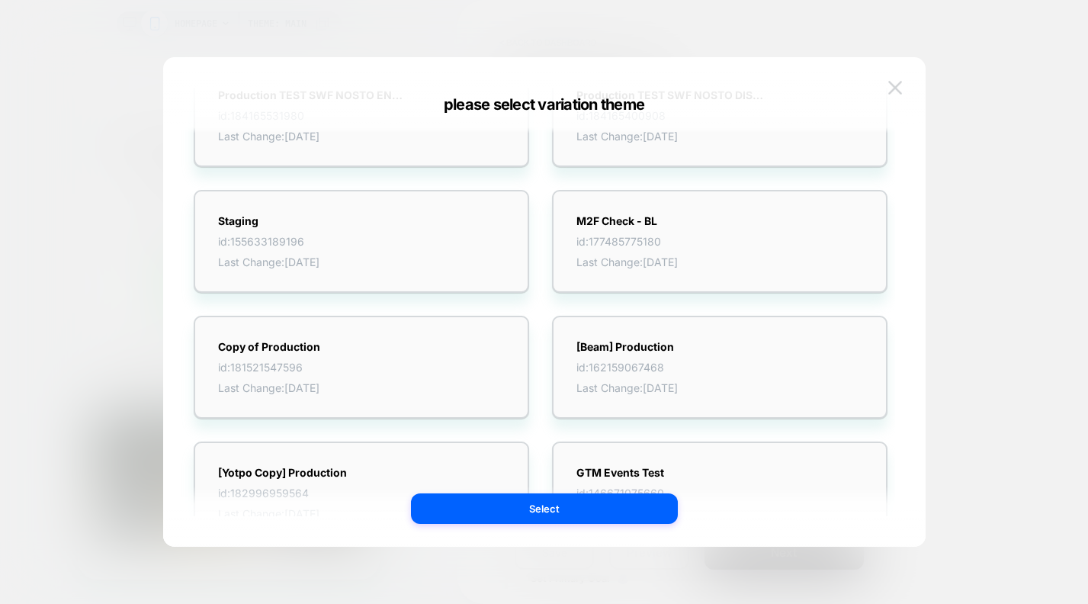
scroll to position [0, 906]
click at [897, 81] on img at bounding box center [895, 87] width 14 height 13
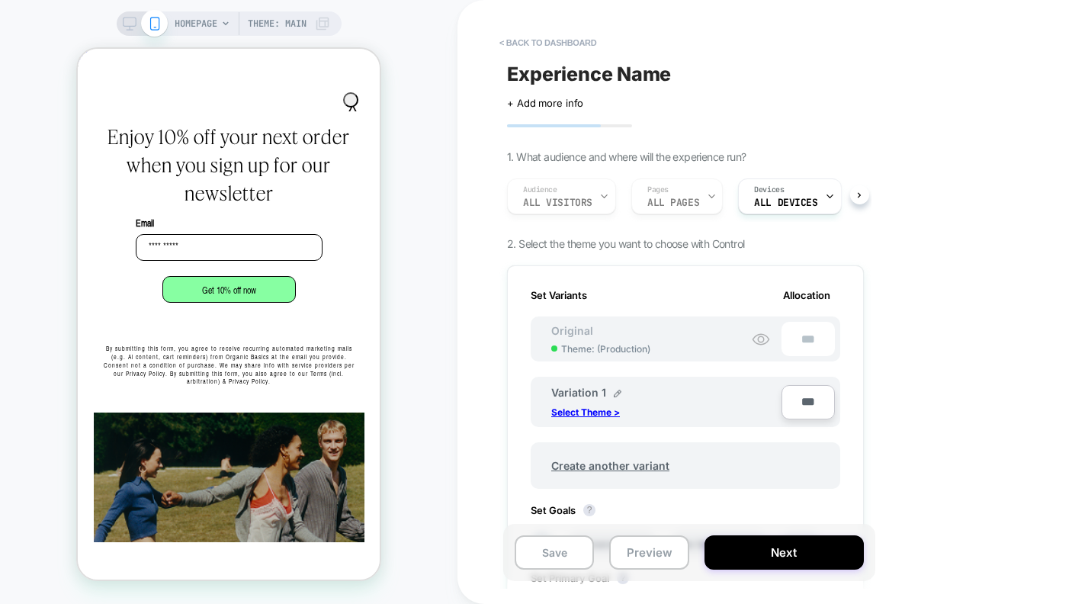
scroll to position [0, 0]
click at [555, 40] on button "< back to dashboard" at bounding box center [548, 43] width 112 height 24
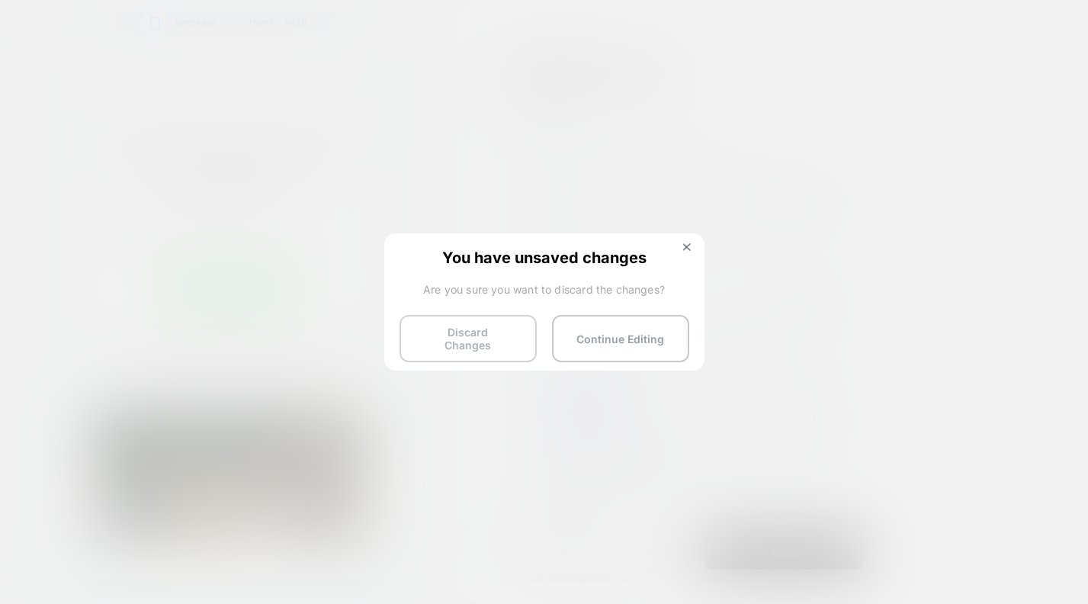
click at [503, 334] on button "Discard Changes" at bounding box center [468, 338] width 137 height 47
